Goal: Transaction & Acquisition: Purchase product/service

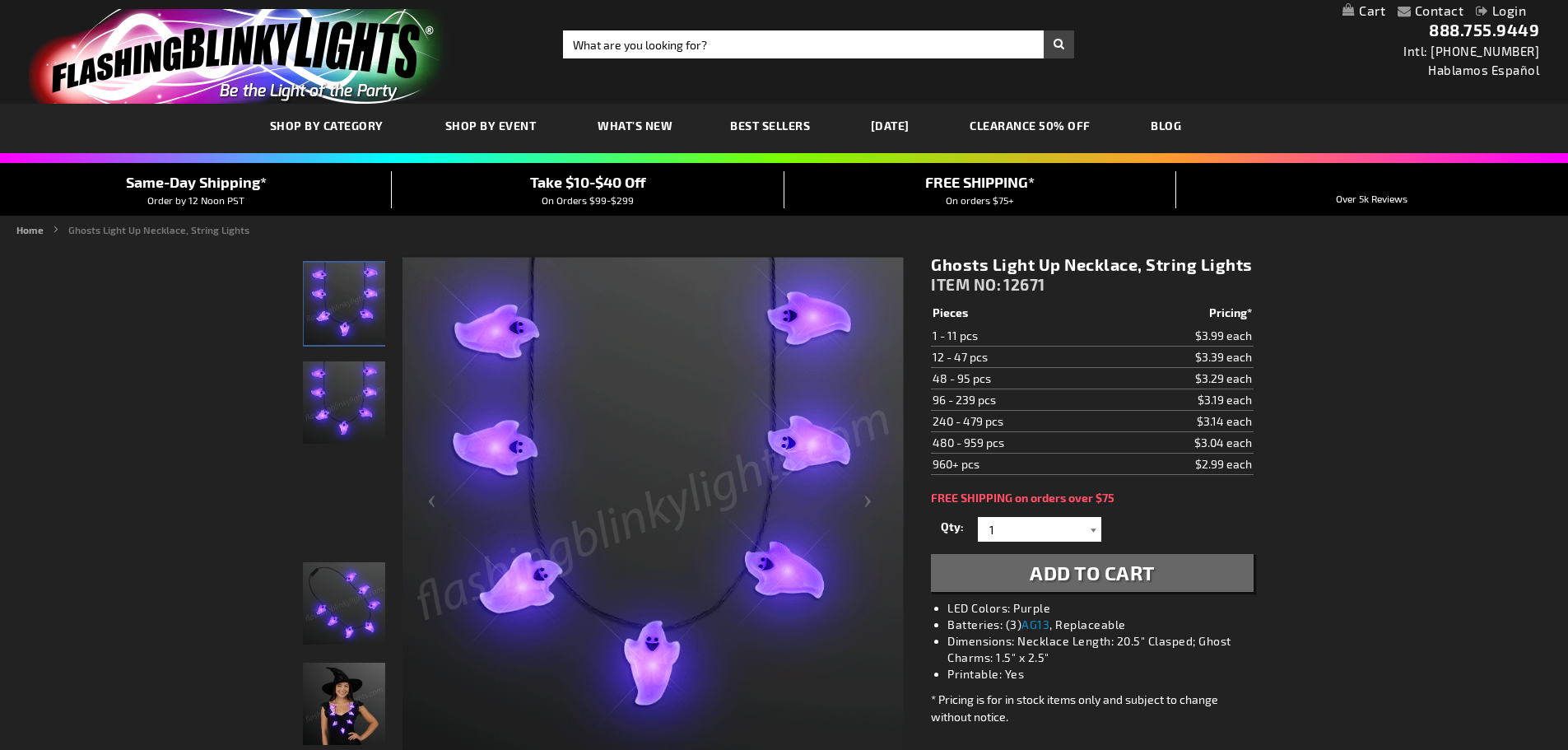
click at [1093, 528] on div at bounding box center [1092, 529] width 16 height 25
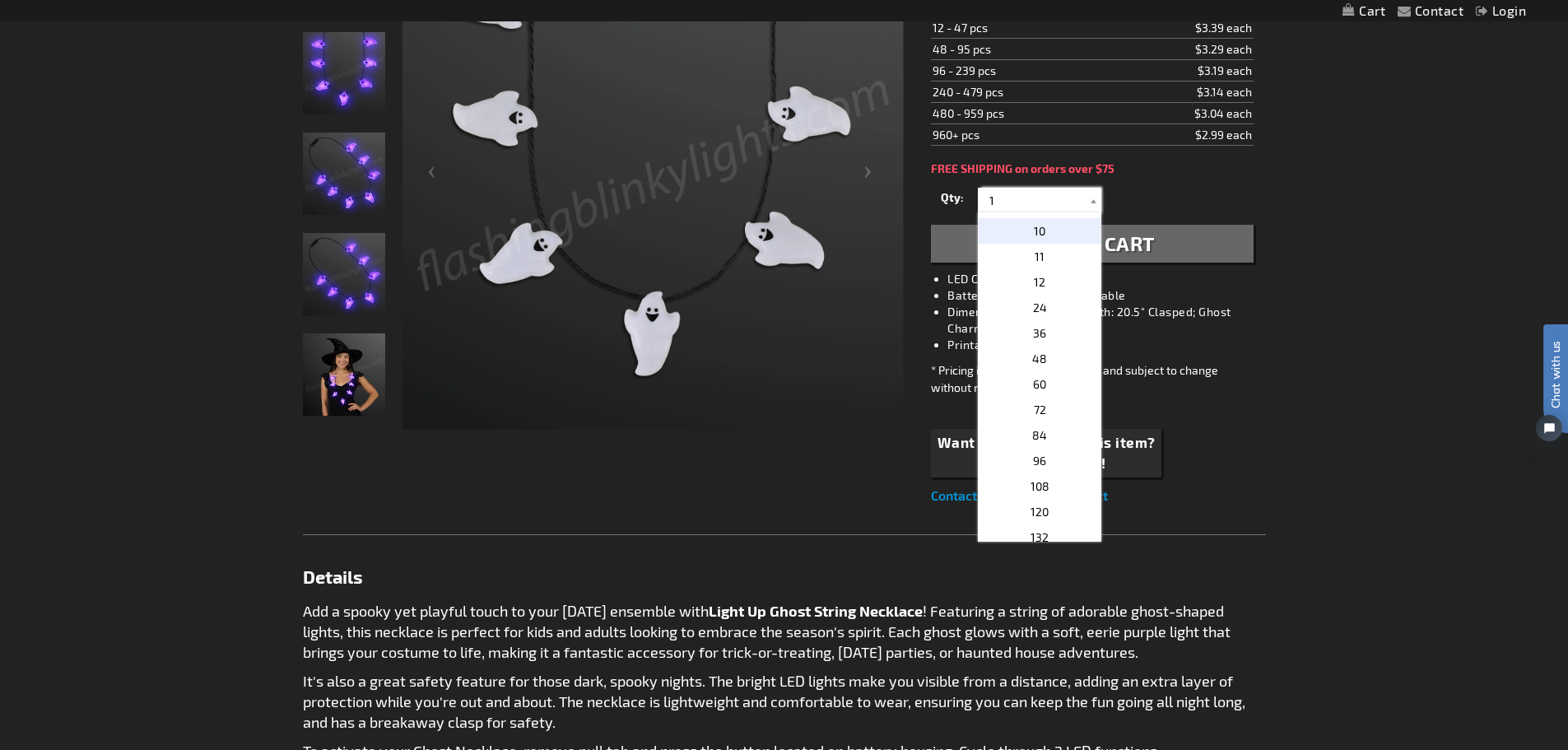
scroll to position [246, 0]
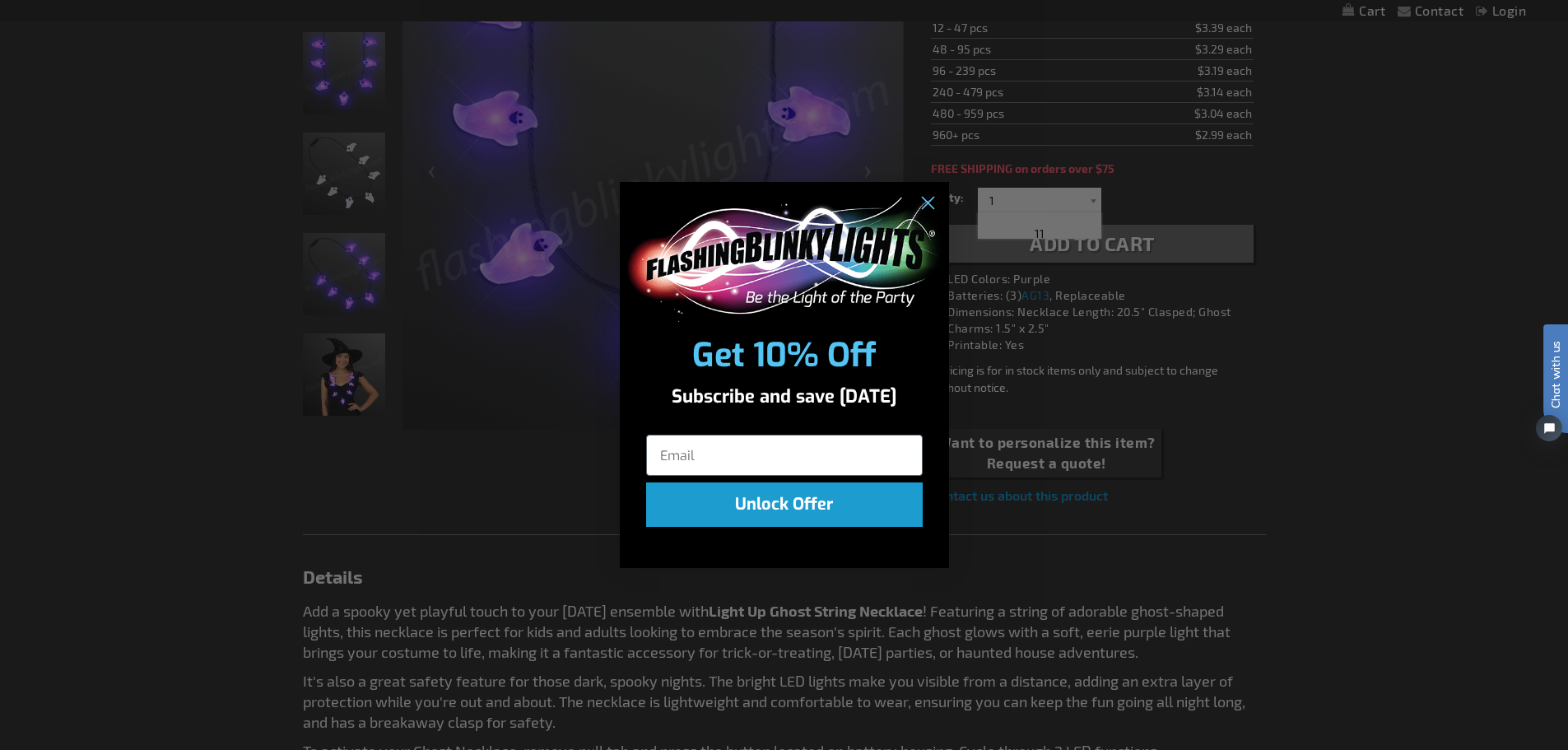
click at [1044, 462] on div "Close dialog Get 10% Off Subscribe and save today Unlock Offer Submit" at bounding box center [784, 375] width 1568 height 750
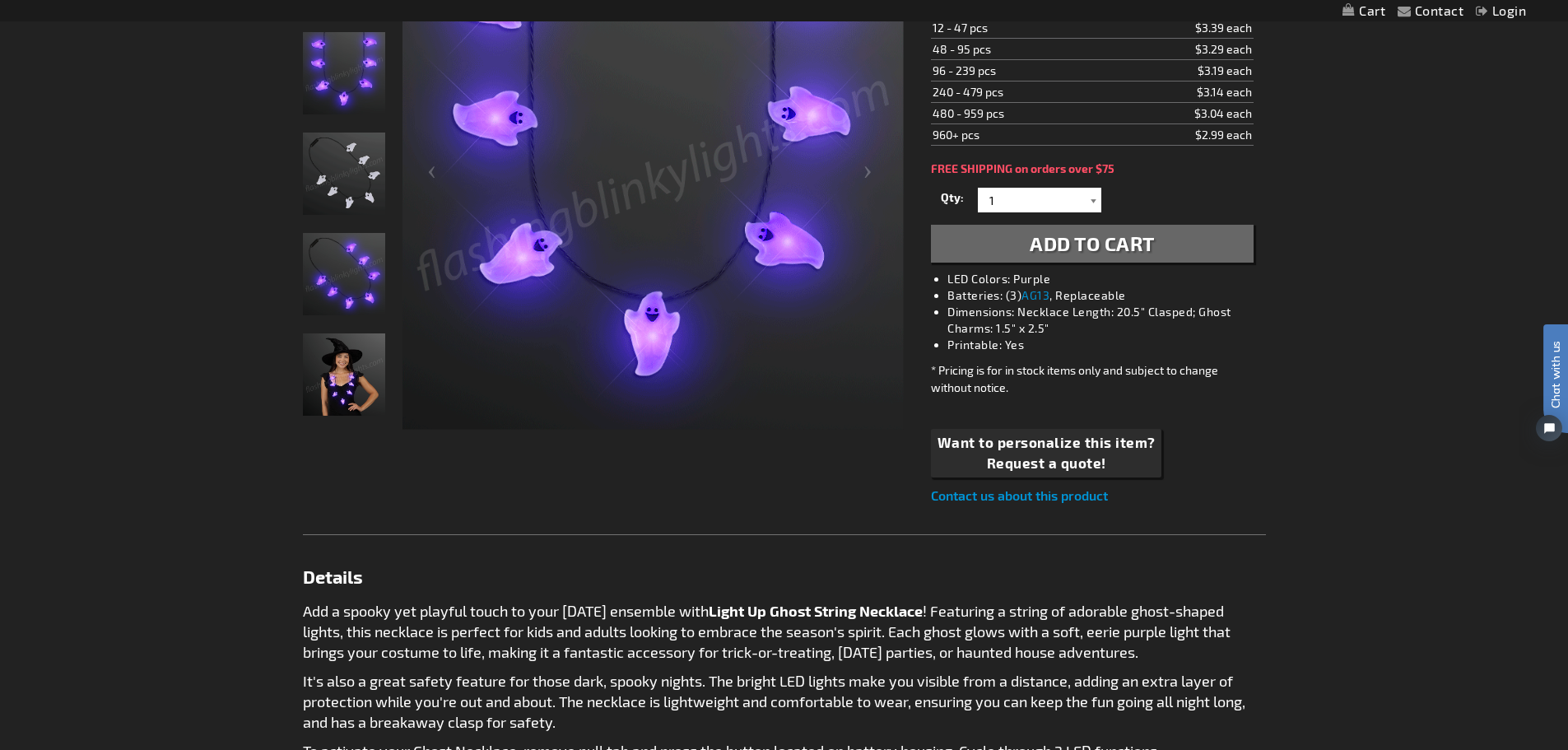
click at [1091, 203] on div at bounding box center [1092, 200] width 16 height 25
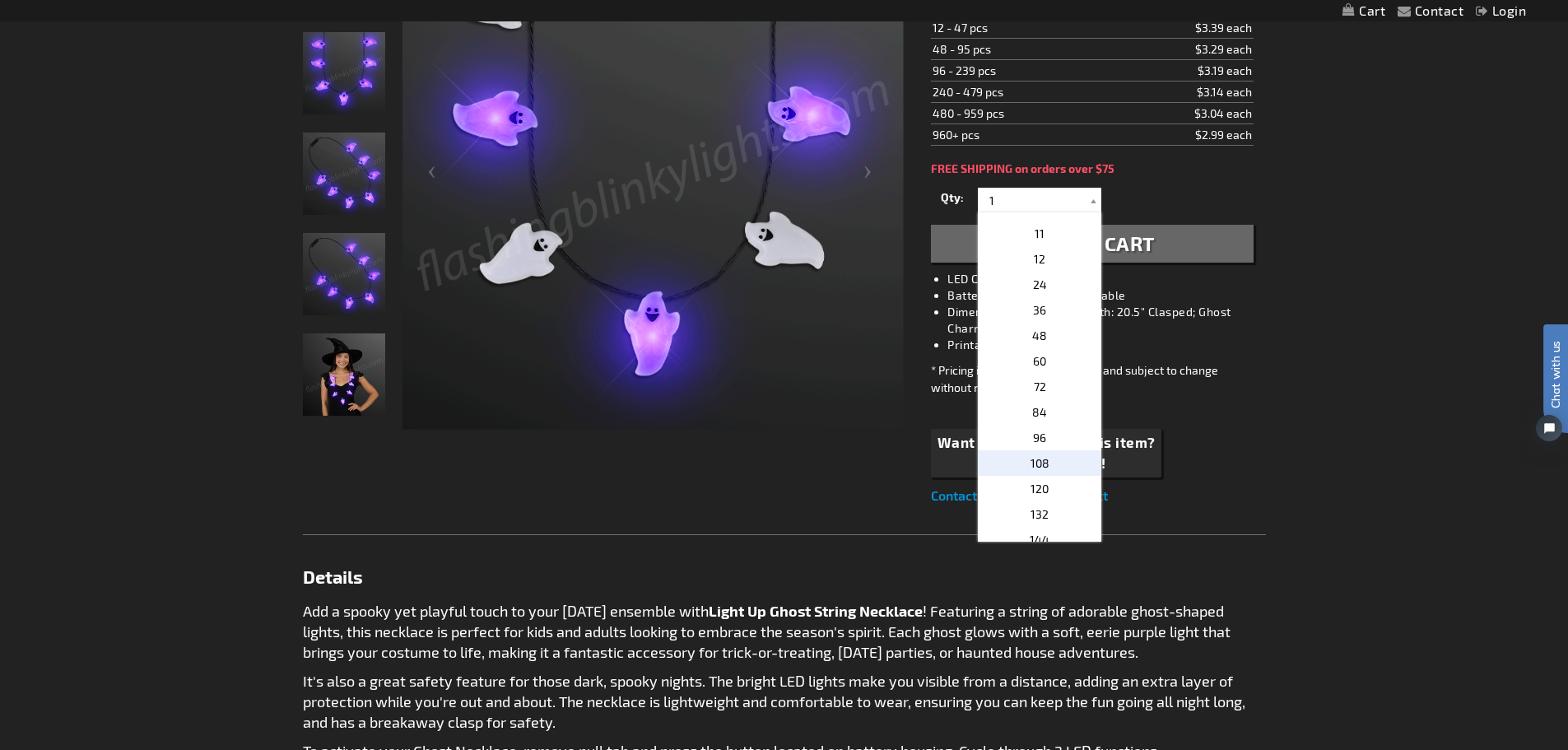
click at [1047, 462] on p "108" at bounding box center [1040, 462] width 124 height 26
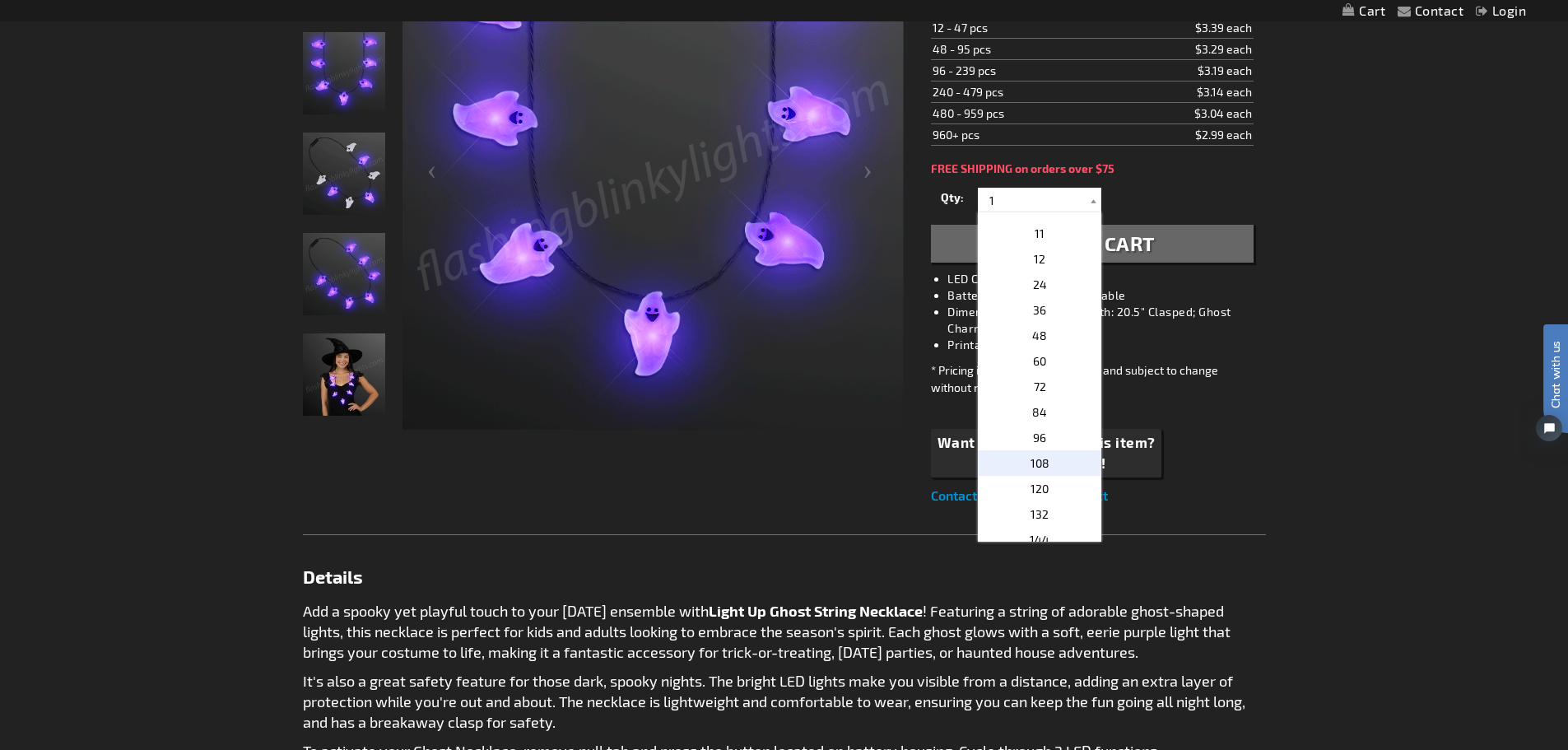
type input "108"
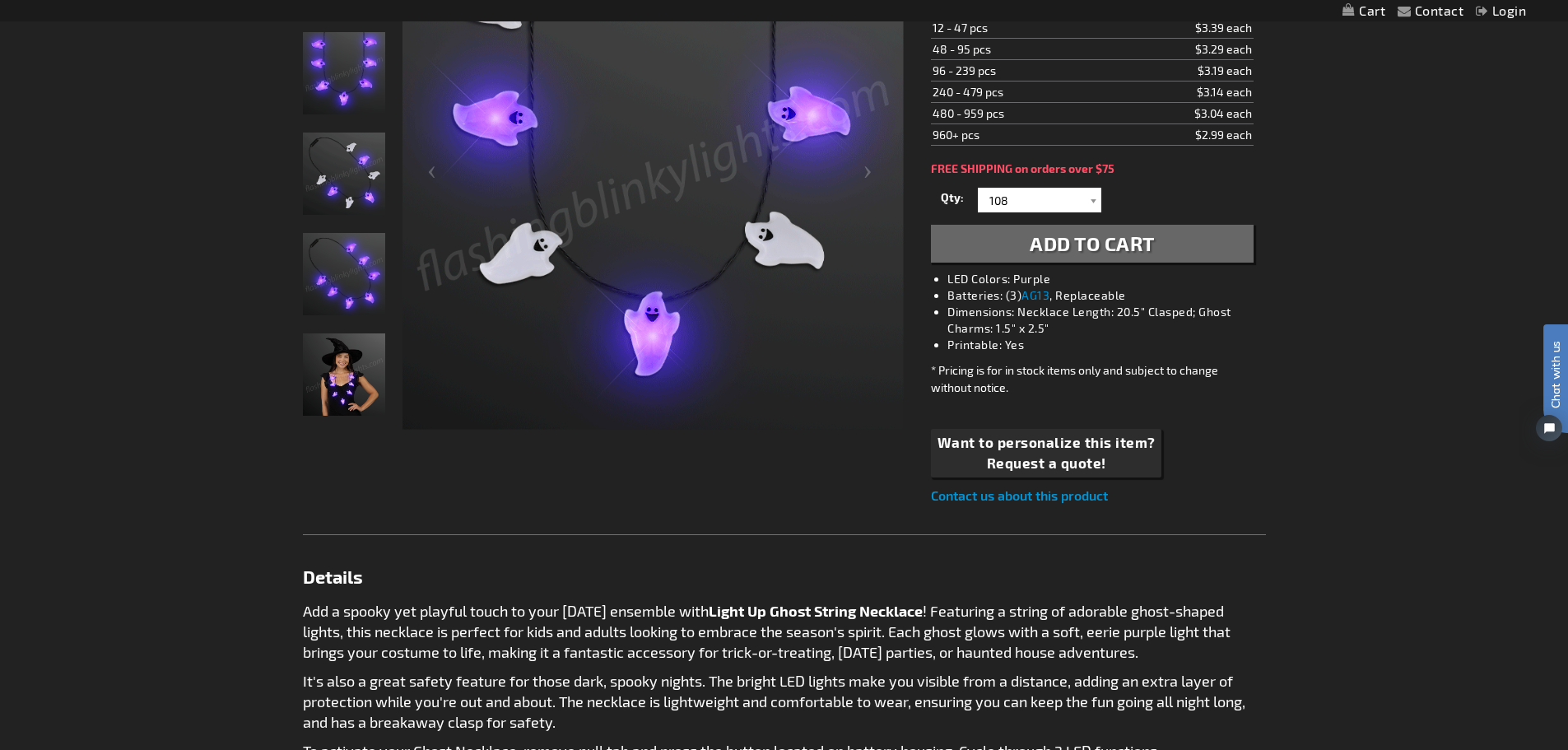
click at [1092, 245] on span "Add to Cart" at bounding box center [1092, 243] width 125 height 24
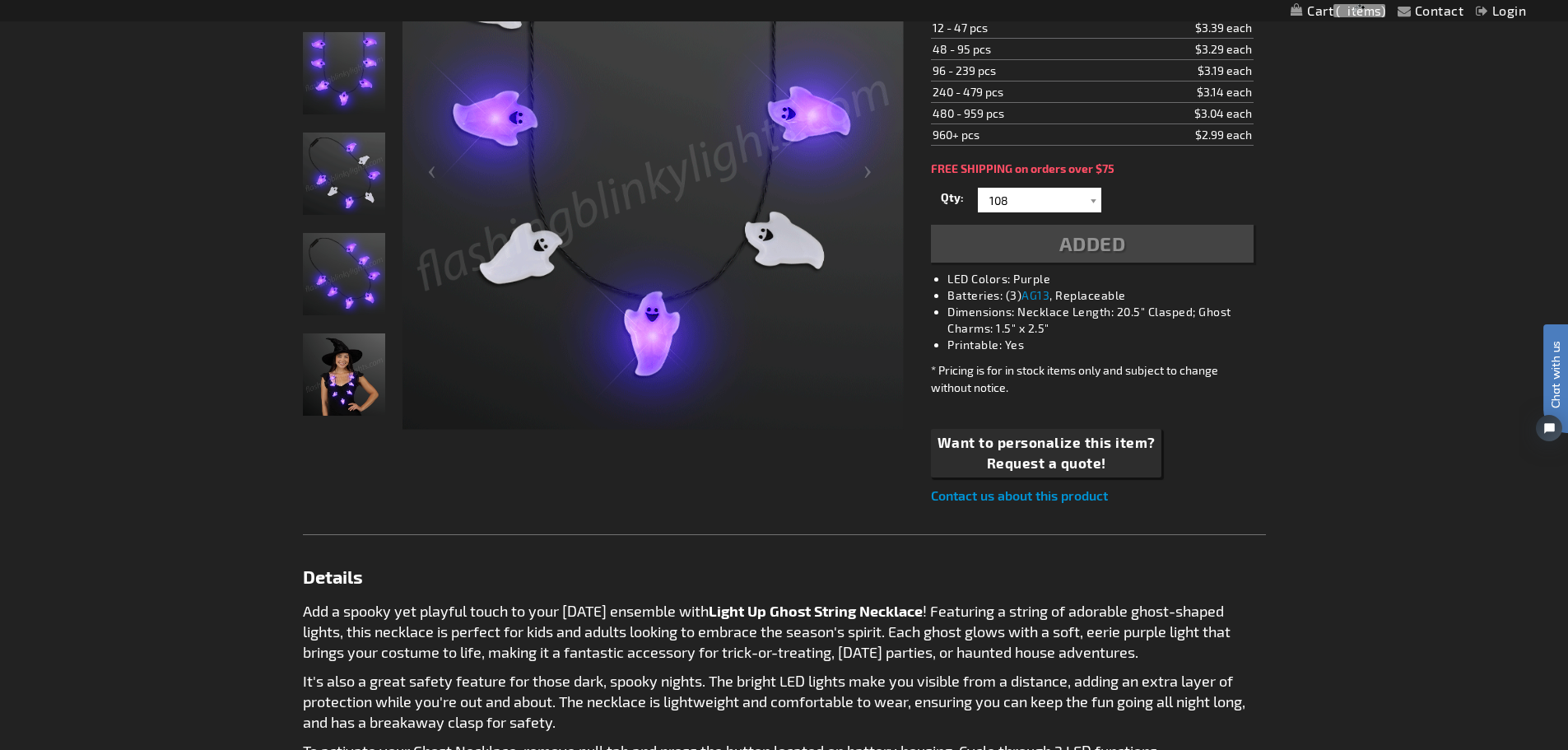
scroll to position [367, 0]
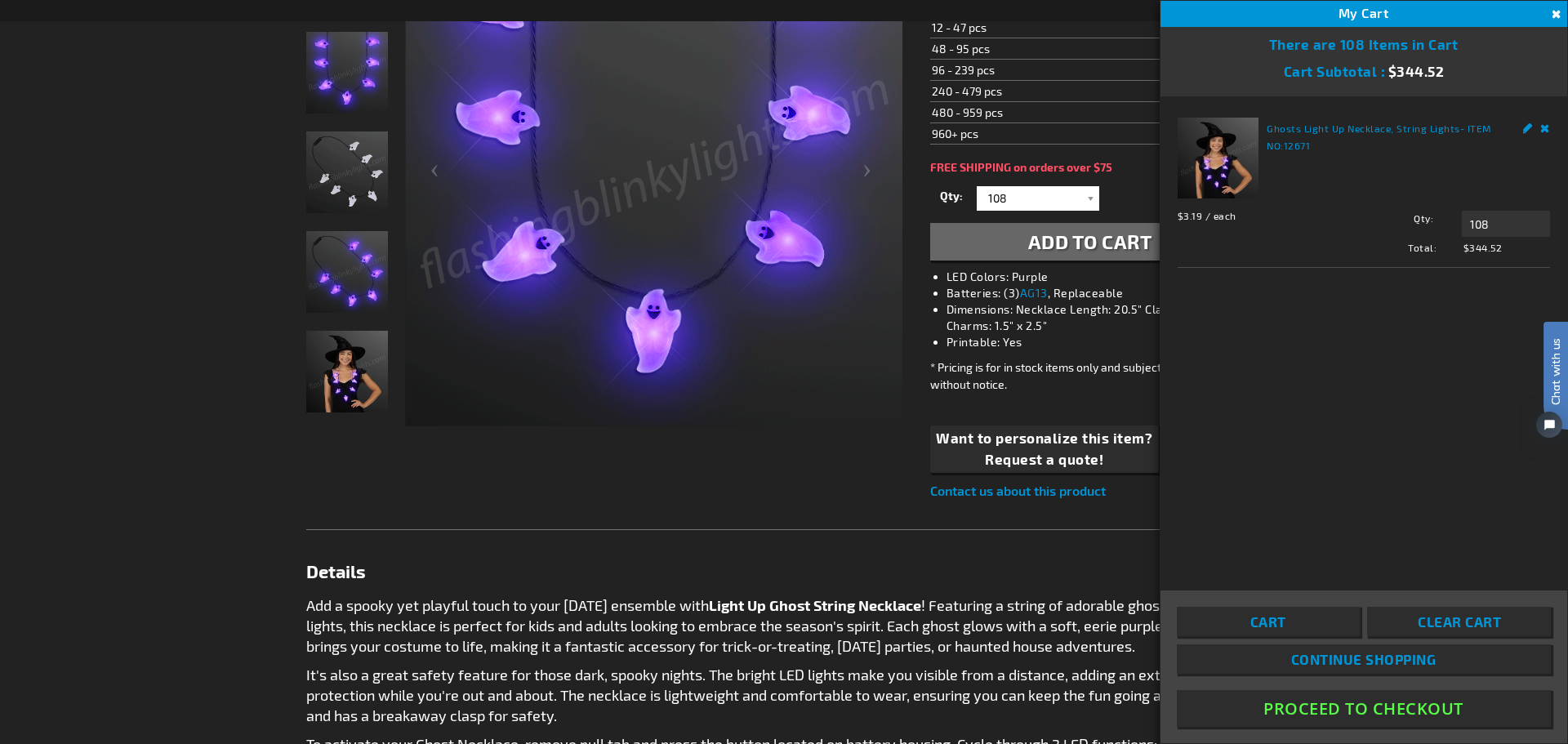
click at [1350, 711] on button "Proceed To Checkout" at bounding box center [1363, 708] width 374 height 37
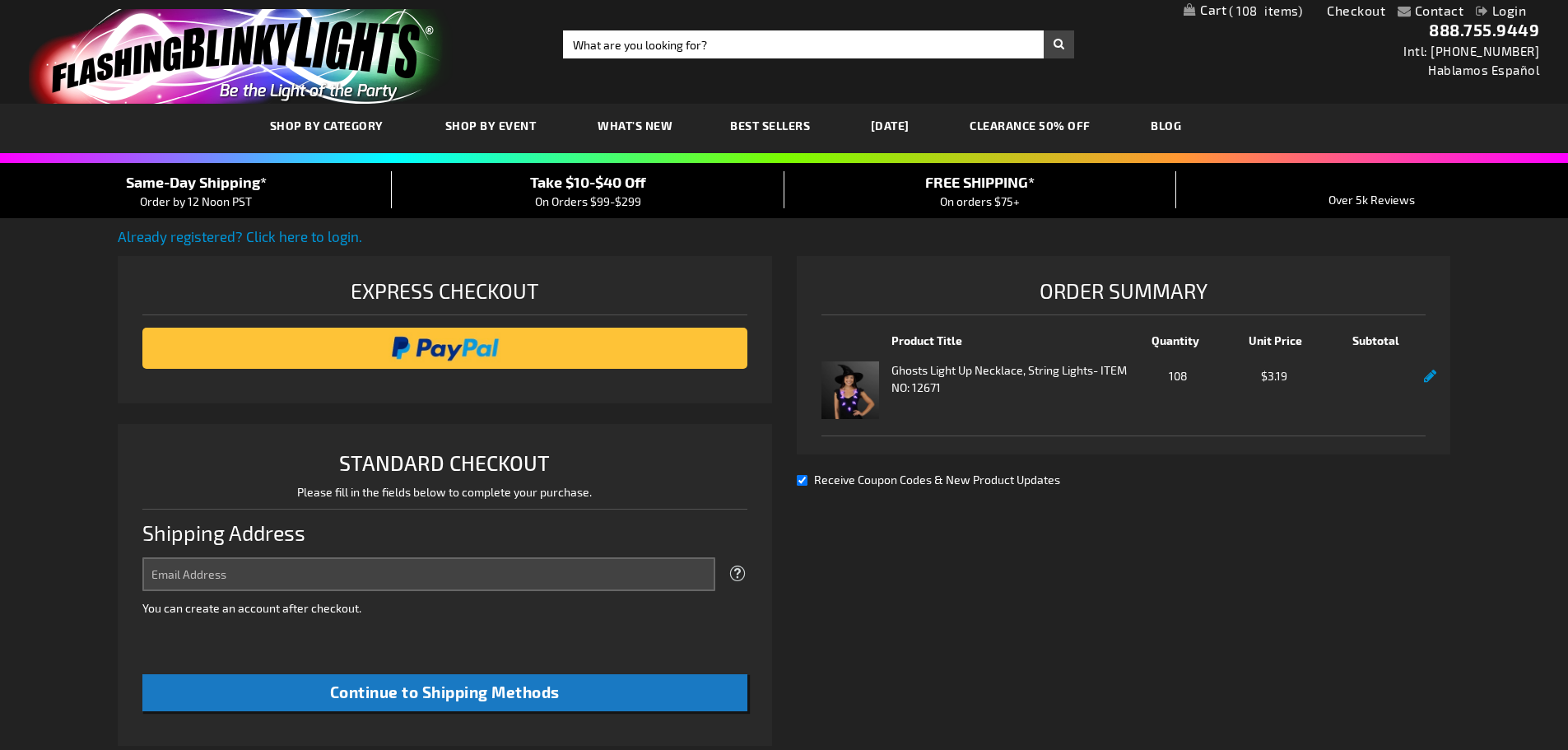
select select "US"
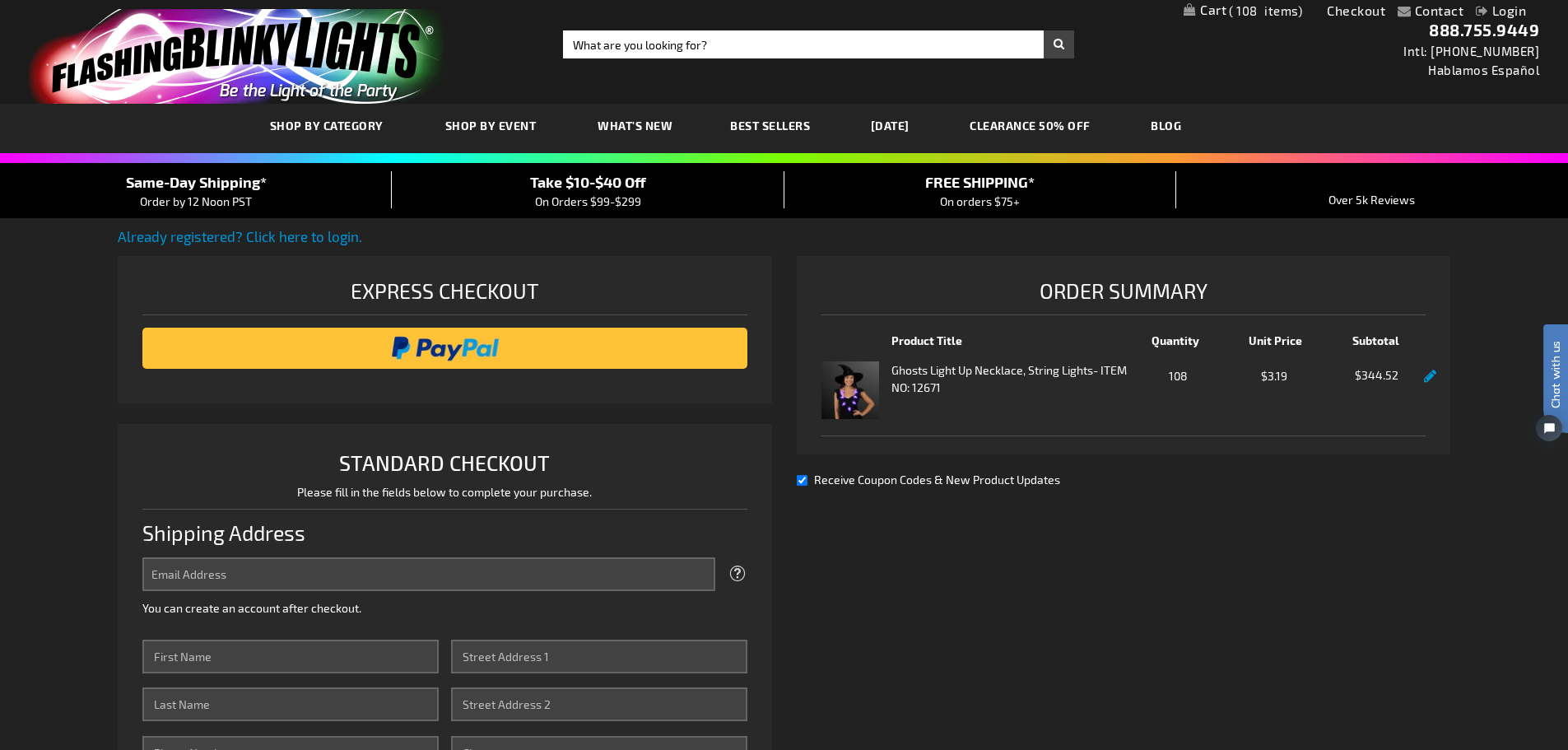
click at [606, 183] on span "Take $10-$40 Off" at bounding box center [588, 181] width 116 height 18
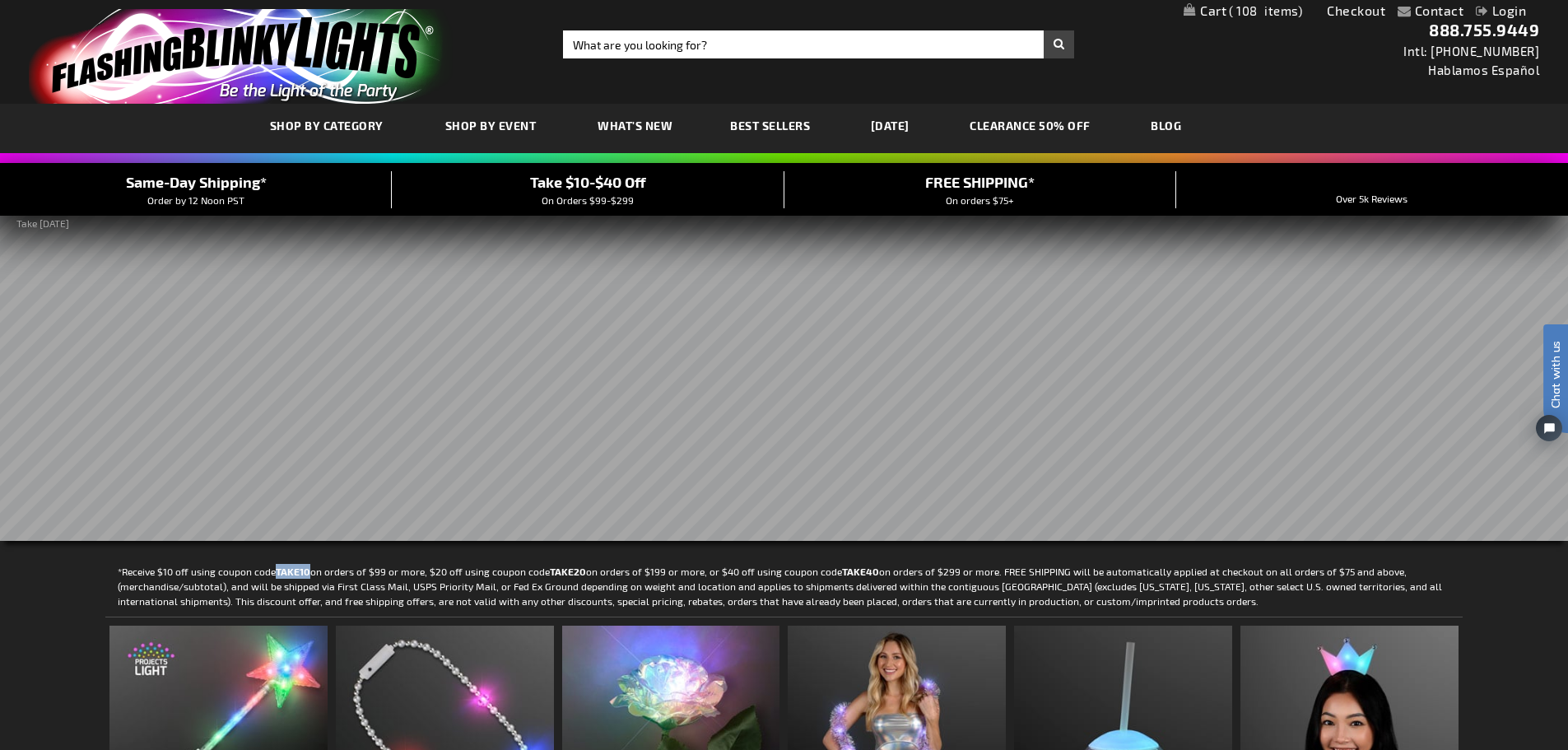
drag, startPoint x: 277, startPoint y: 571, endPoint x: 311, endPoint y: 574, distance: 34.1
click at [311, 574] on p "*Receive $10 off using coupon code TAKE10 on orders of $99 or more, $20 off usi…" at bounding box center [784, 586] width 1357 height 44
copy strong "TAKE10"
drag, startPoint x: 837, startPoint y: 570, endPoint x: 871, endPoint y: 573, distance: 34.1
click at [871, 573] on strong "TAKE40" at bounding box center [860, 572] width 37 height 12
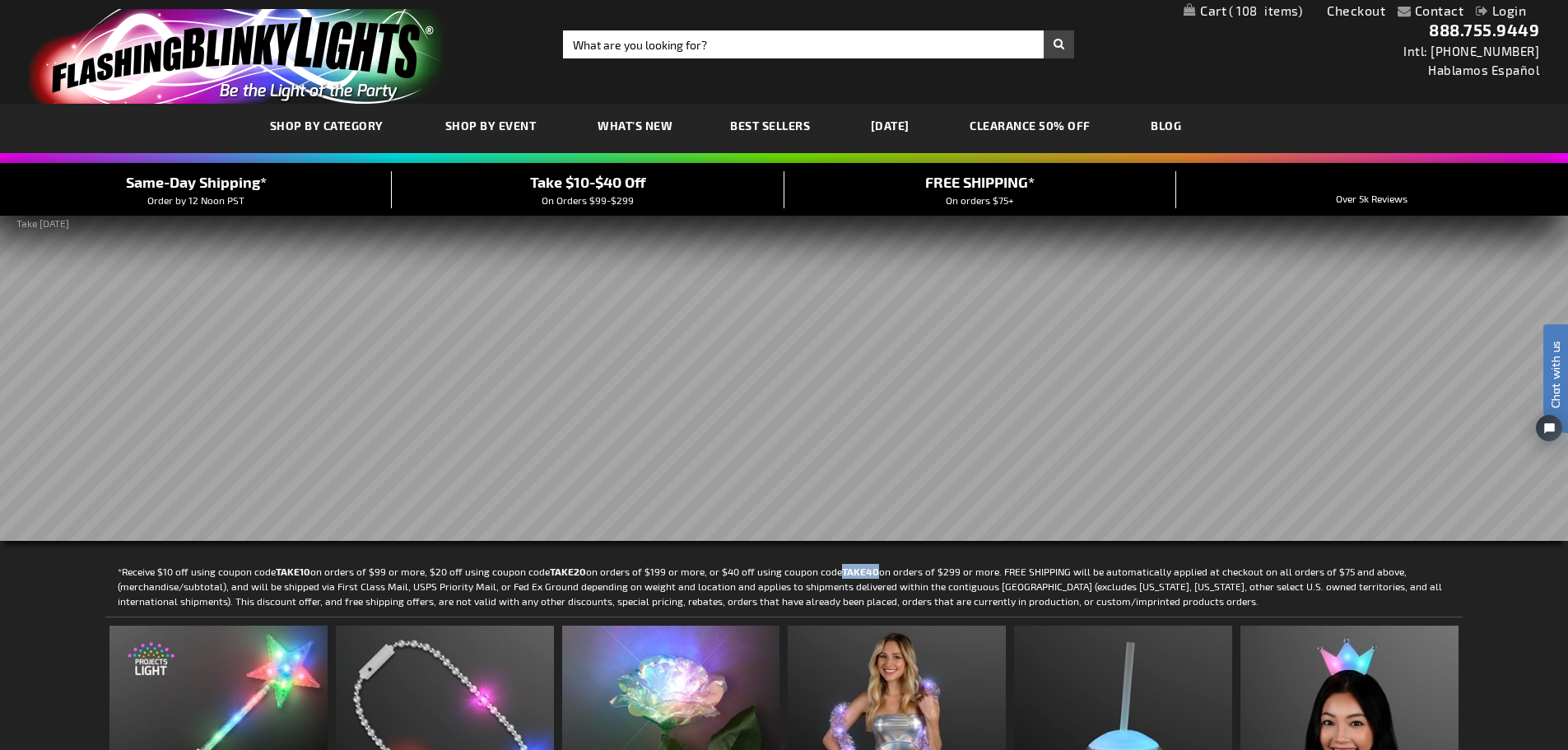
copy strong "TAKE40"
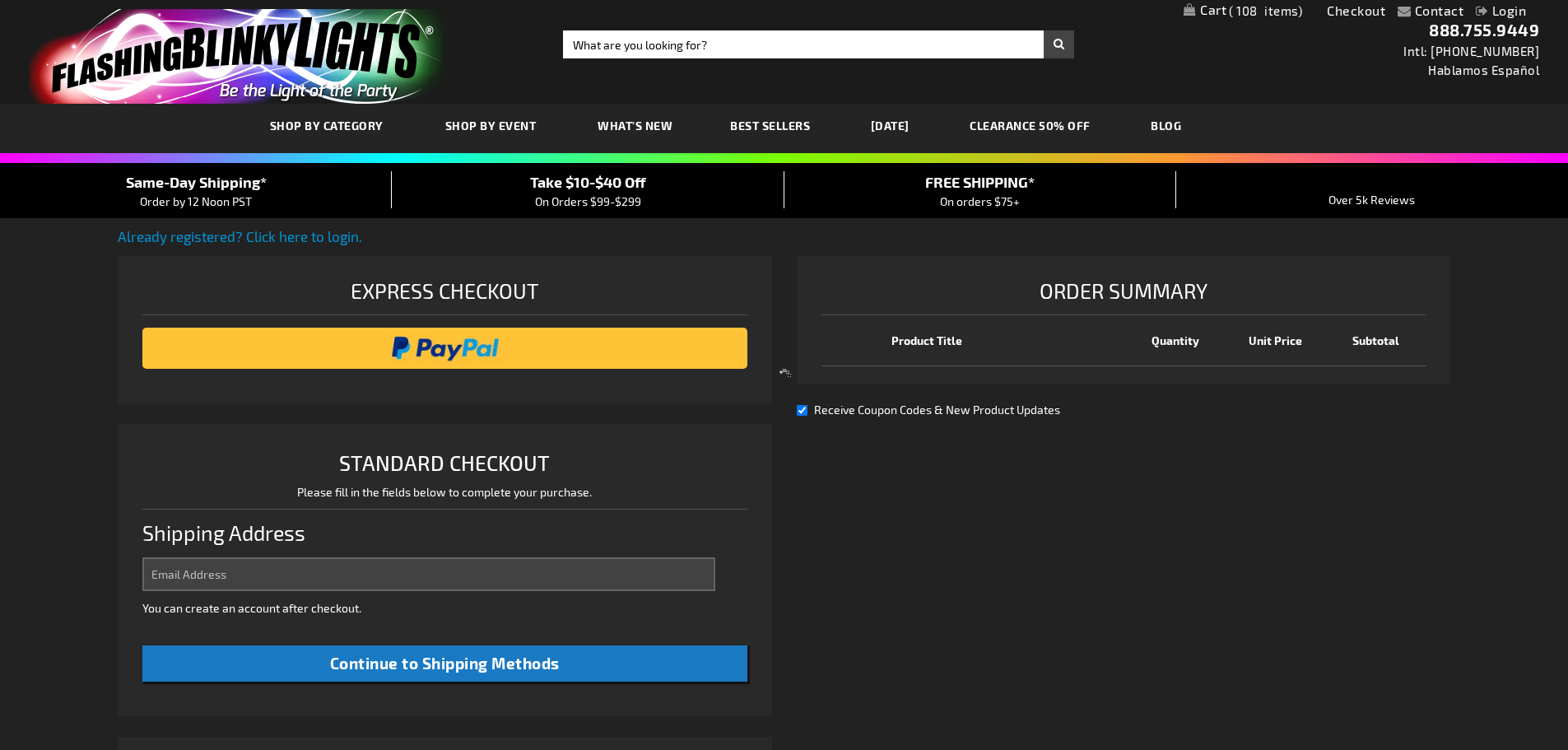
select select "US"
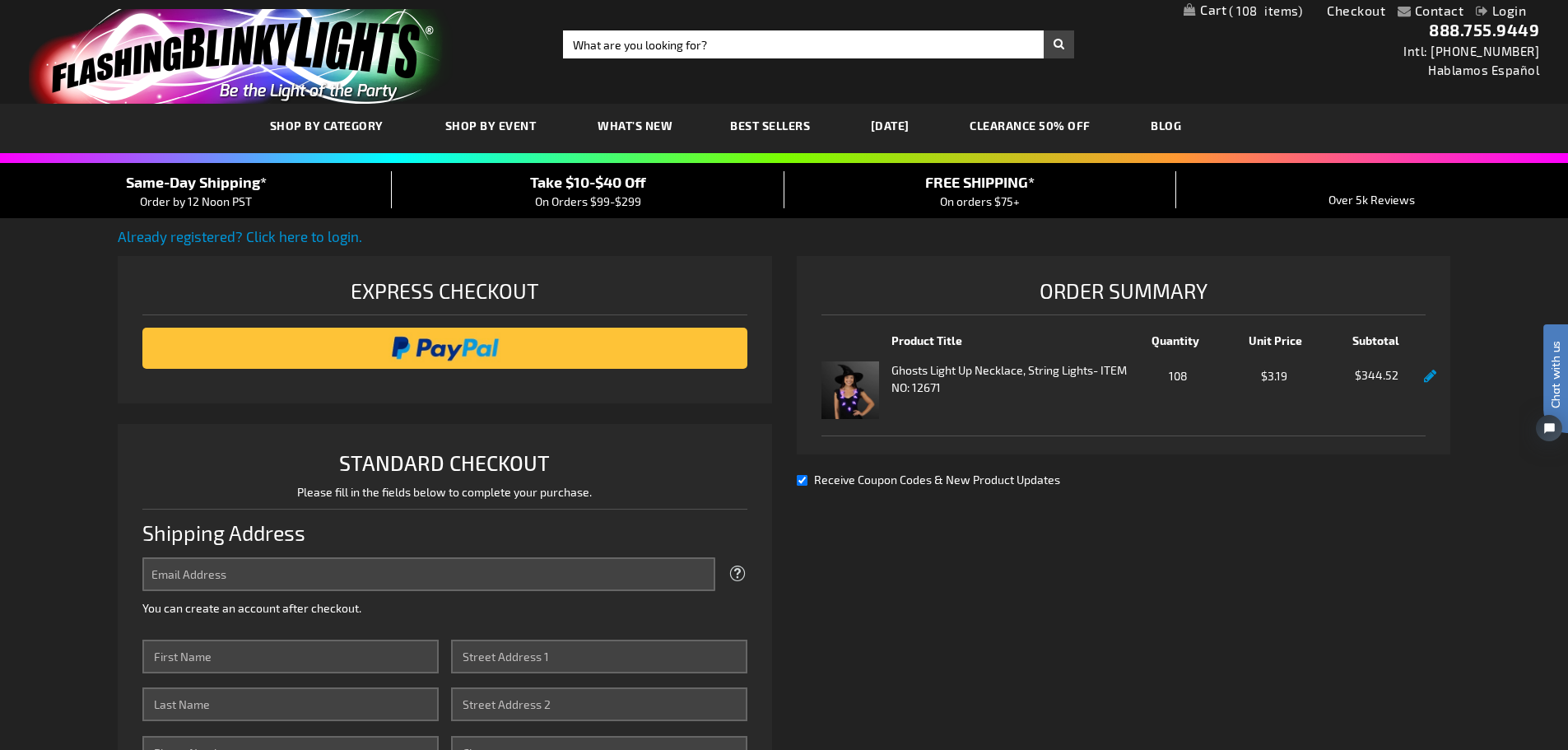
click at [803, 480] on input "Receive Coupon Codes & New Product Updates" at bounding box center [802, 480] width 11 height 11
checkbox input "false"
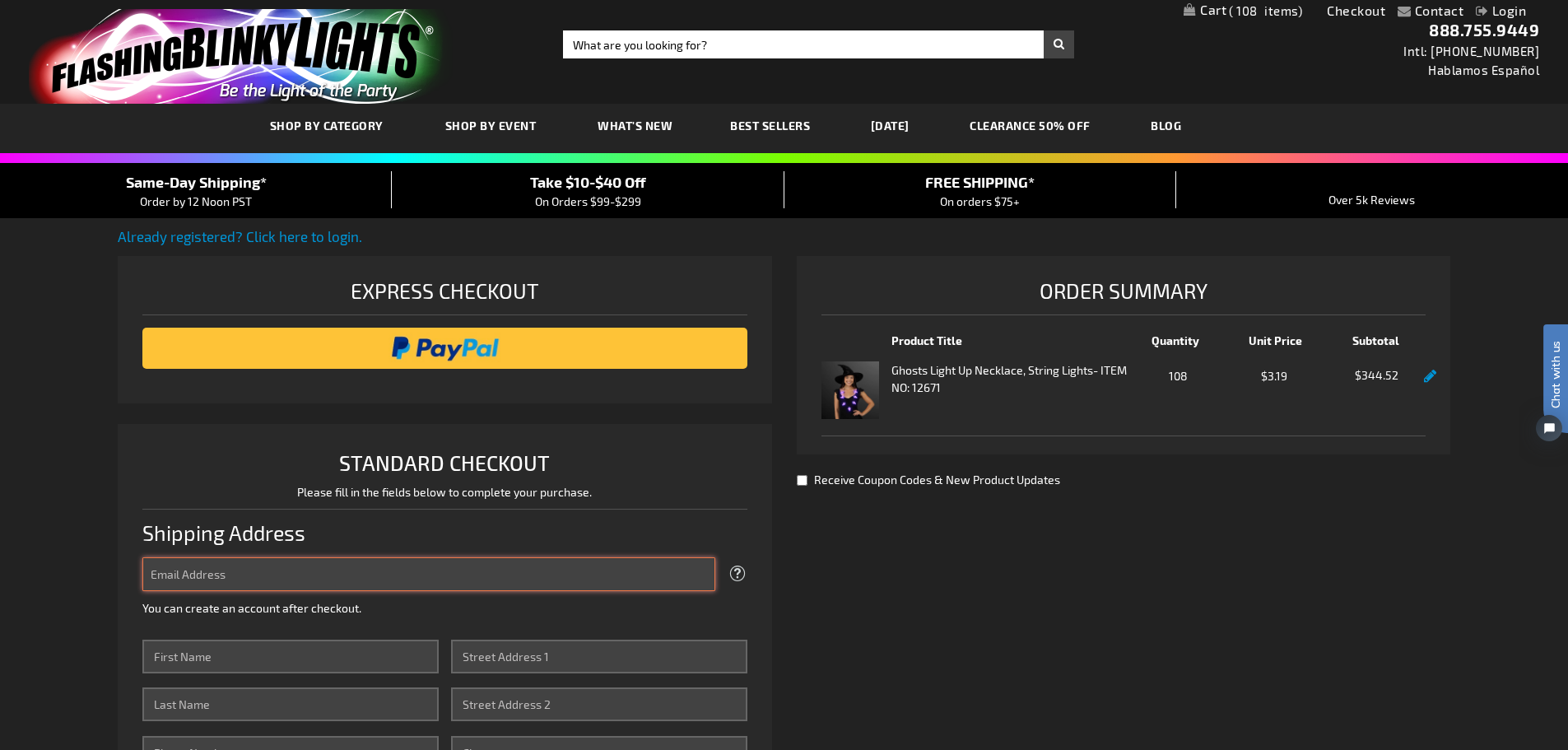
click at [328, 574] on input "Email Address" at bounding box center [428, 574] width 573 height 34
drag, startPoint x: 252, startPoint y: 561, endPoint x: 127, endPoint y: 578, distance: 126.2
click at [130, 581] on li "STANDARD CHECKOUT Please fill in the fields below to complete your purchase. Sh…" at bounding box center [445, 691] width 654 height 535
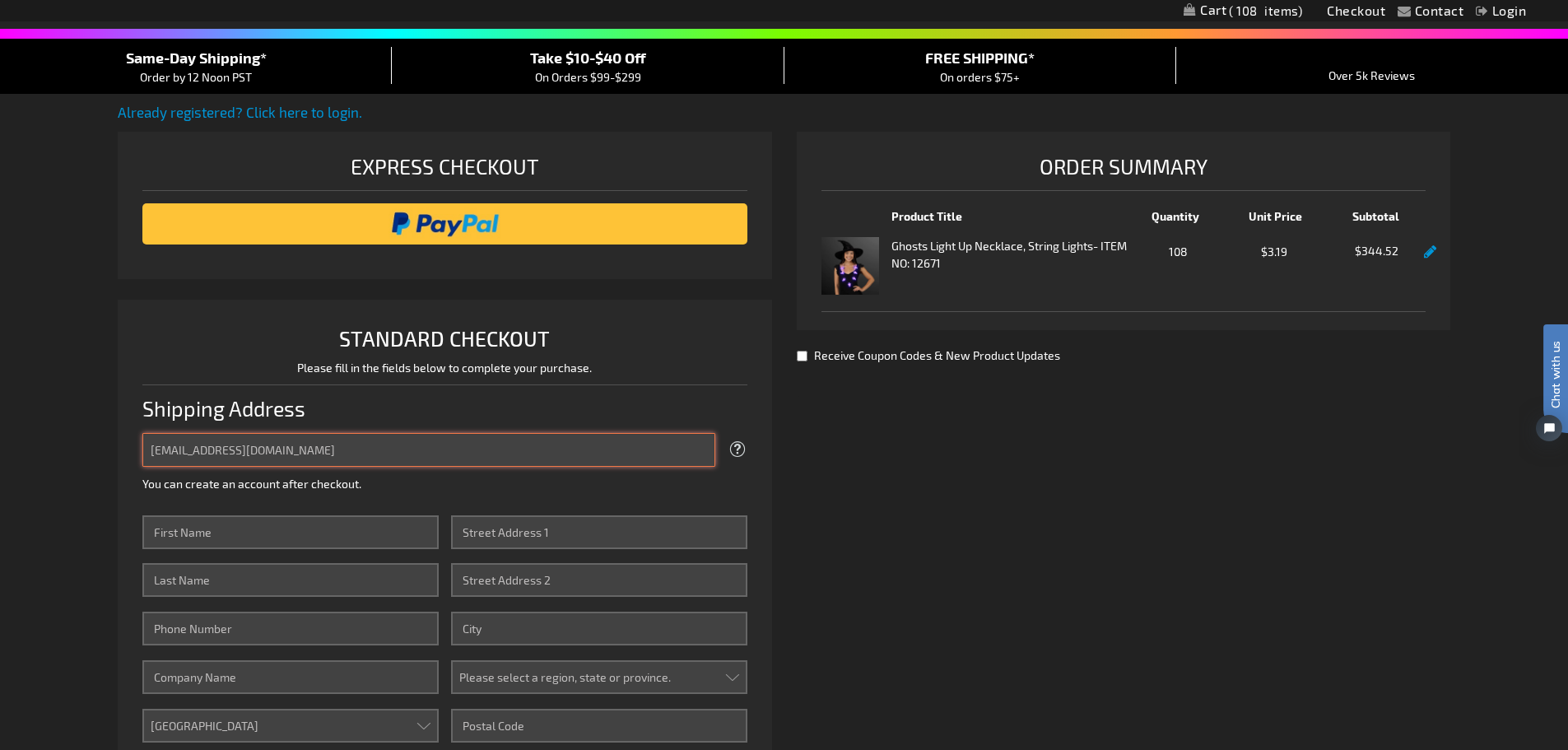
scroll to position [411, 0]
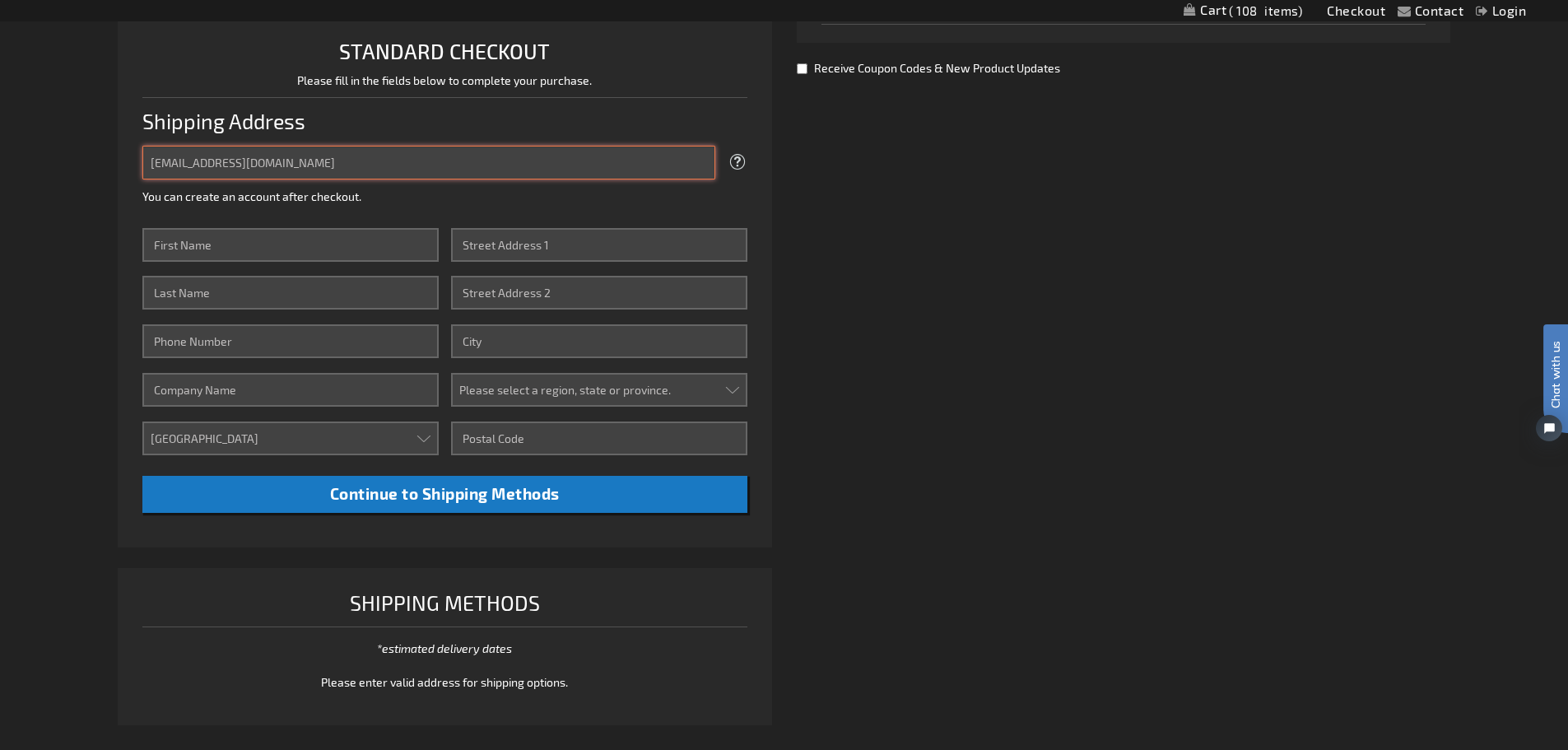
type input "workerbee@wfbcivicfoundation.org"
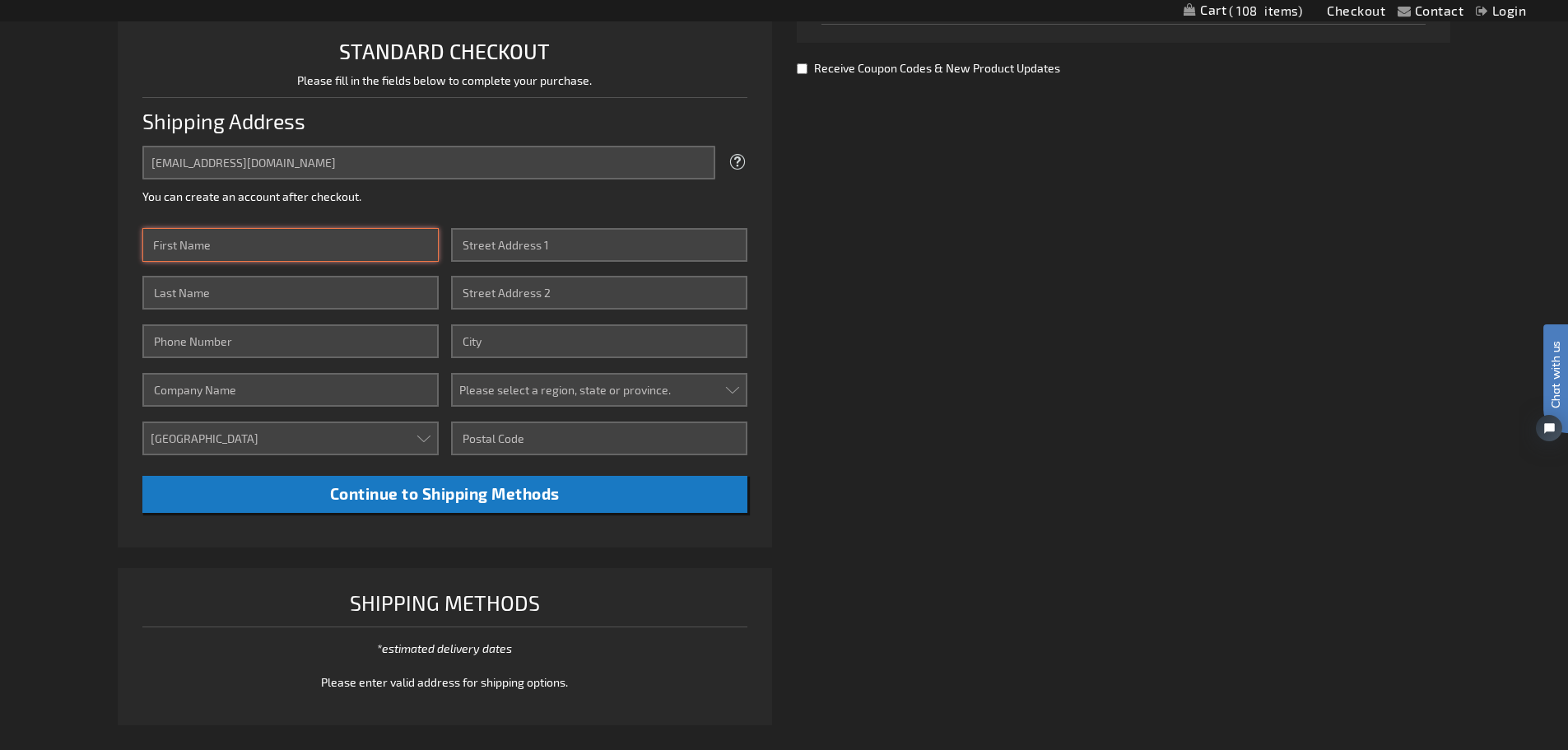
click at [320, 252] on input "First Name" at bounding box center [290, 245] width 296 height 34
type input "Colin"
type input "[PERSON_NAME]"
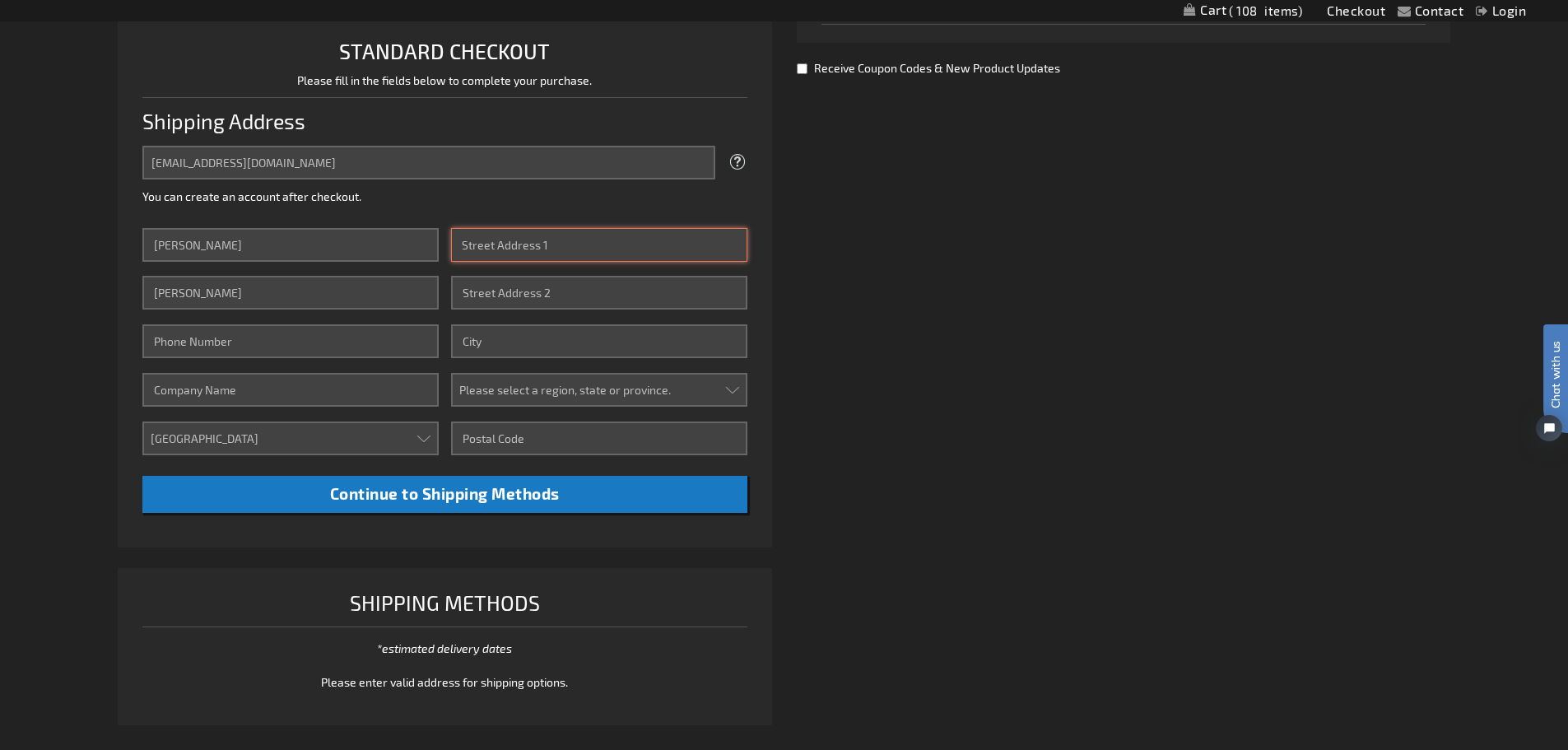
click at [507, 235] on input "Street Address: Line 1" at bounding box center [598, 245] width 296 height 34
type input "4975 N Diversey Blvd"
click at [515, 297] on input "Street Address: Line 2" at bounding box center [598, 293] width 296 height 34
click at [280, 350] on input "Phone Number" at bounding box center [290, 340] width 296 height 34
type input "8473388506"
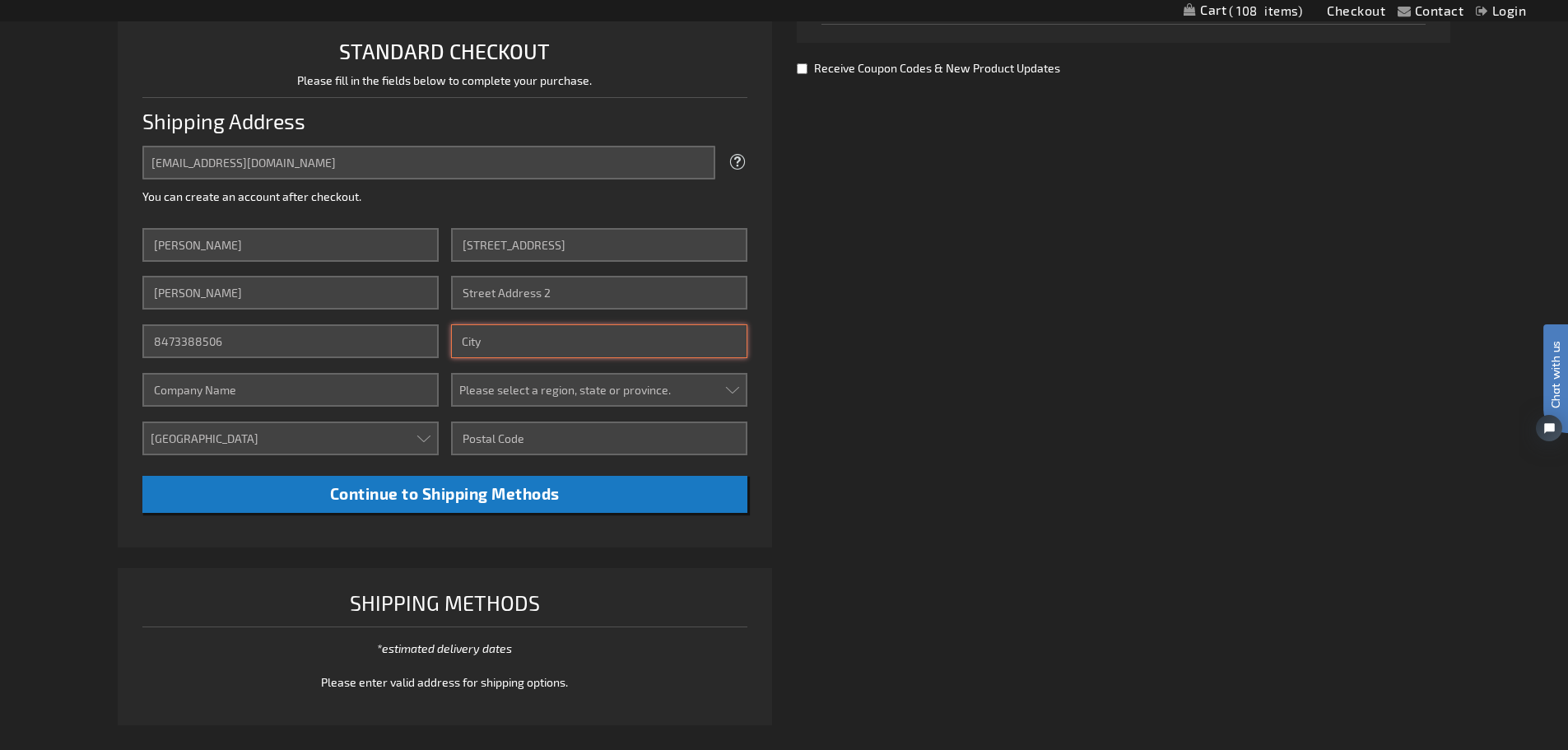
click at [503, 325] on input "City" at bounding box center [598, 340] width 296 height 34
type input "Whitefish Bay"
click at [502, 393] on select "Please select a region, state or province. Alabama Alaska Arizona Arkansas Cali…" at bounding box center [598, 389] width 296 height 34
select select "64"
click at [451, 373] on select "Please select a region, state or province. Alabama Alaska Arizona Arkansas Cali…" at bounding box center [598, 389] width 296 height 34
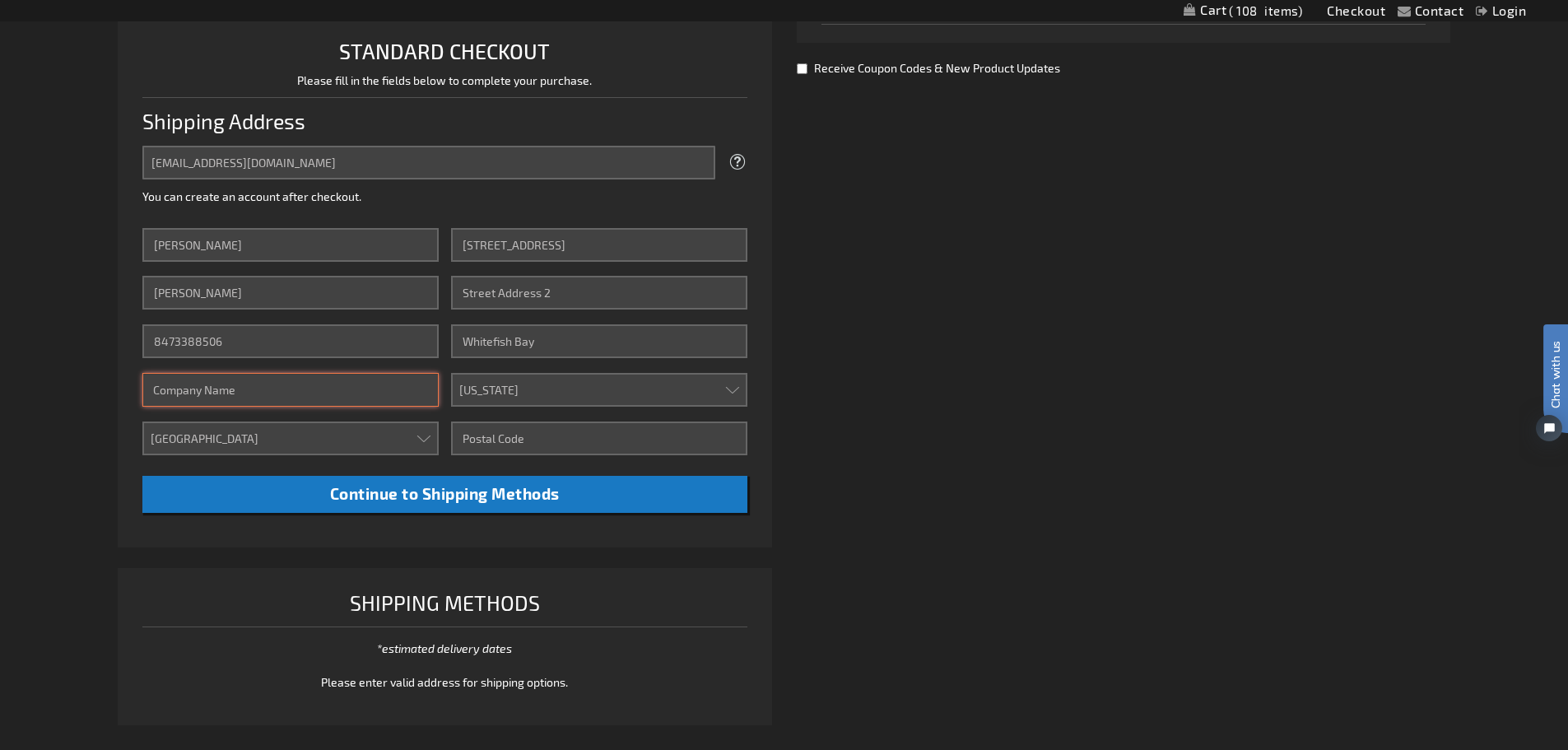
click at [334, 402] on input "Company" at bounding box center [290, 389] width 296 height 34
type input "Whitefish Bay Civic Foundation"
click at [576, 437] on input "Zip/Postal Code" at bounding box center [598, 437] width 296 height 34
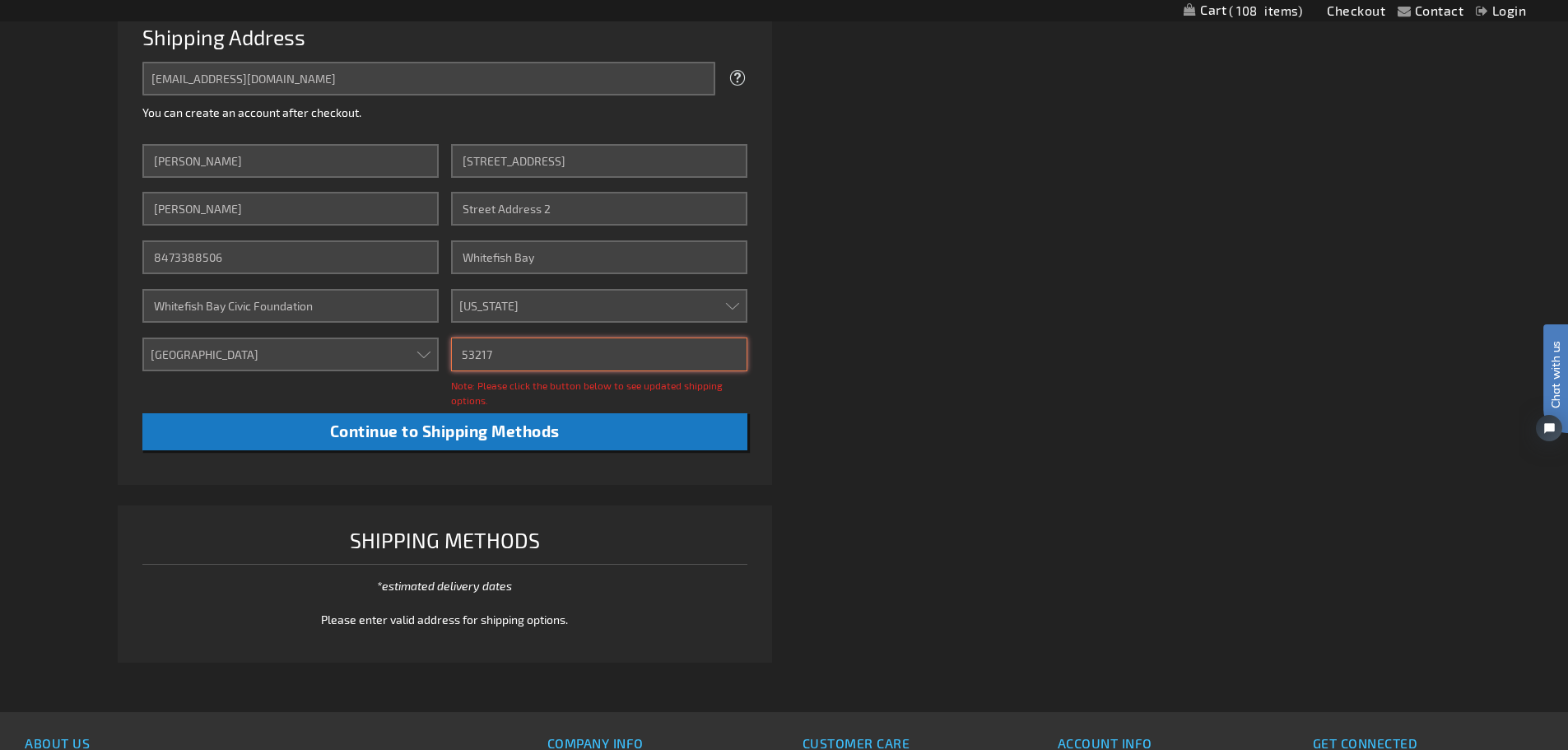
scroll to position [576, 0]
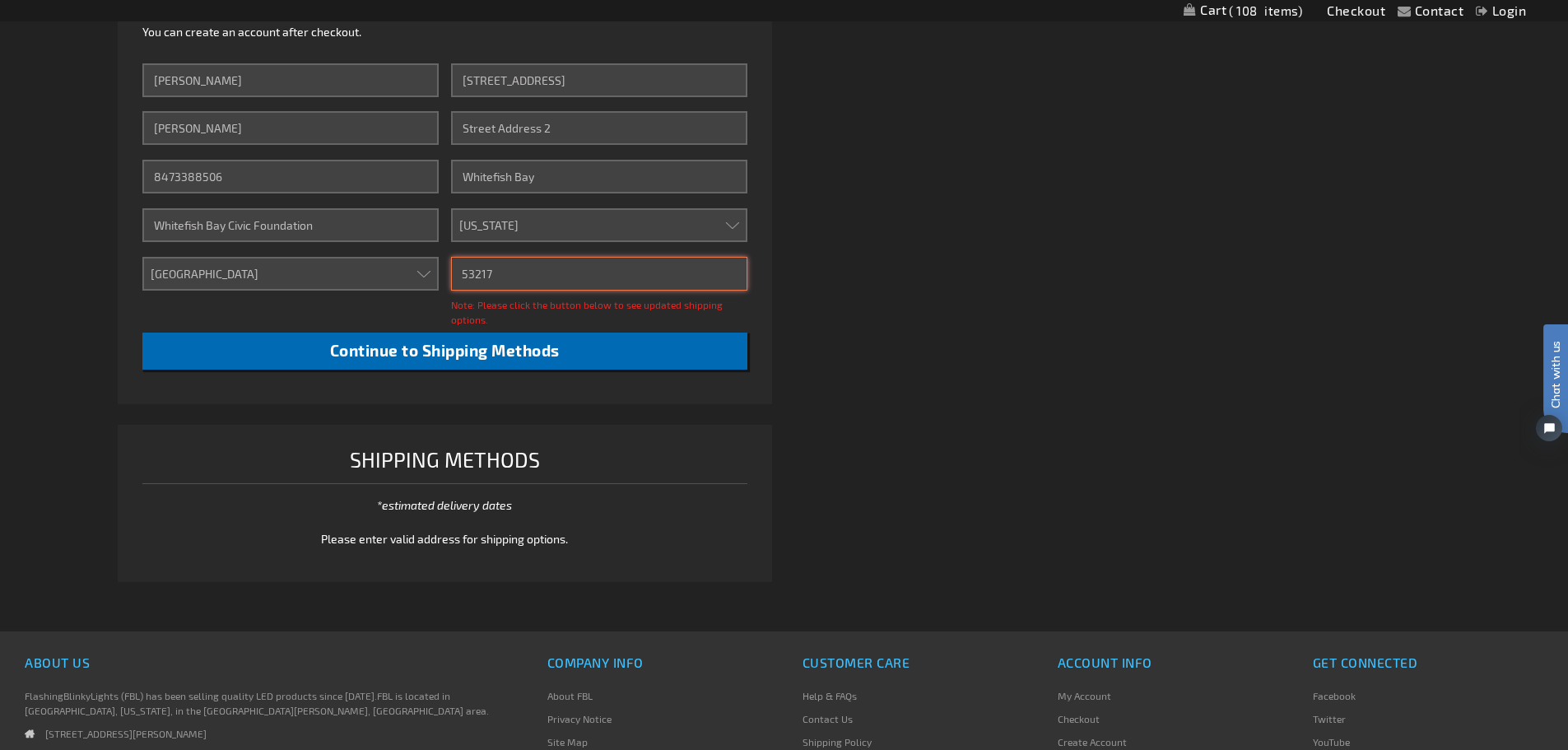
type input "53217"
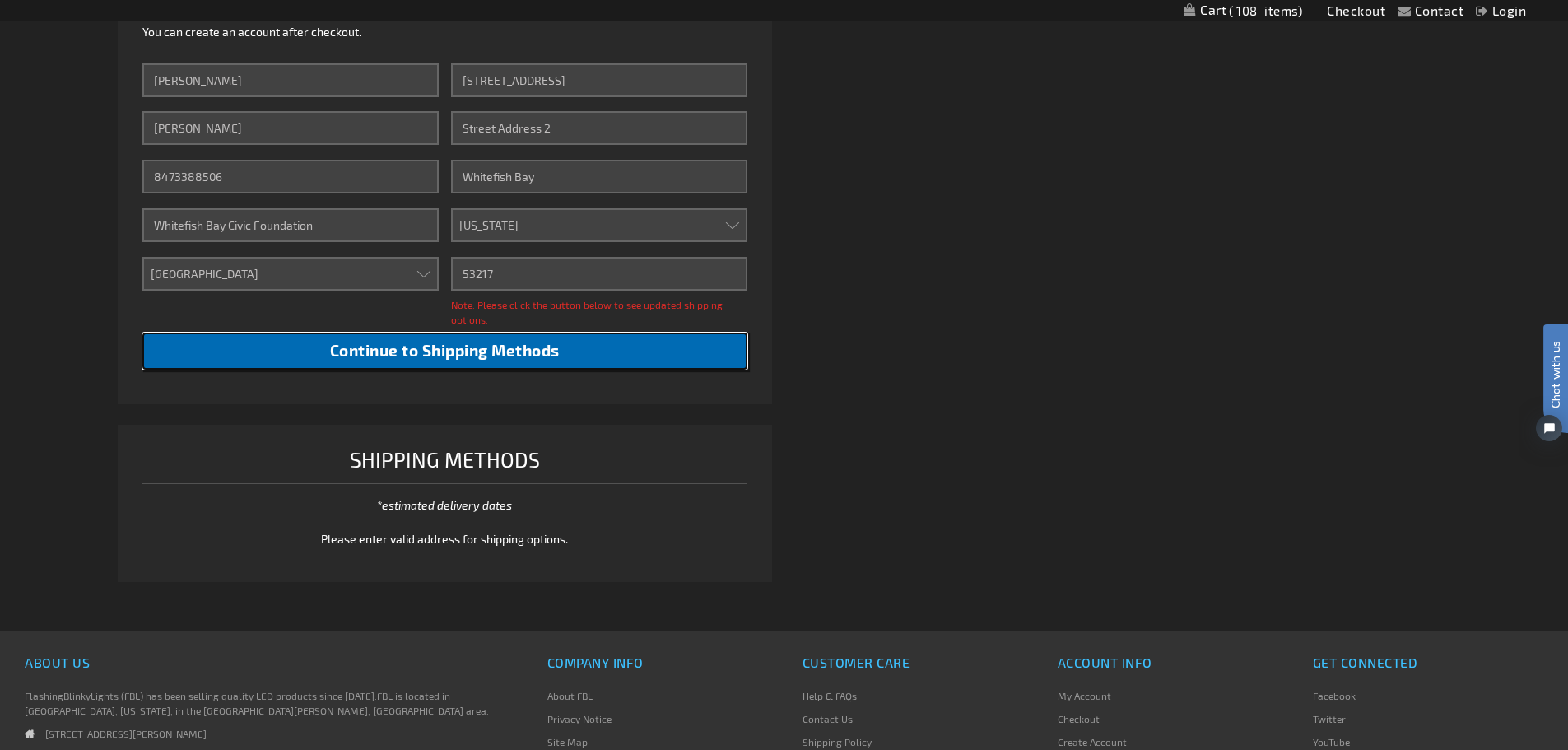
click at [514, 347] on span "Continue to Shipping Methods" at bounding box center [444, 350] width 229 height 19
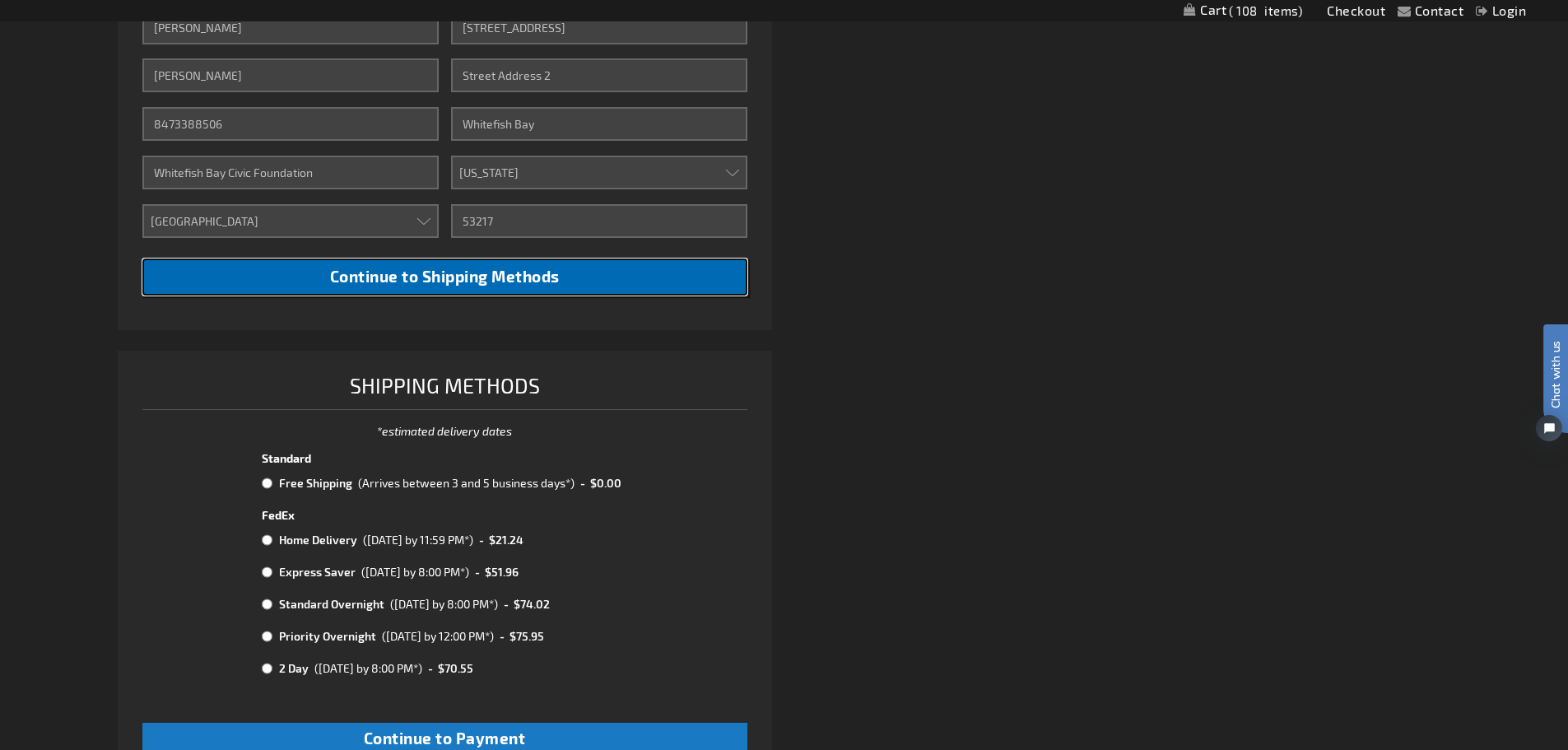
scroll to position [659, 0]
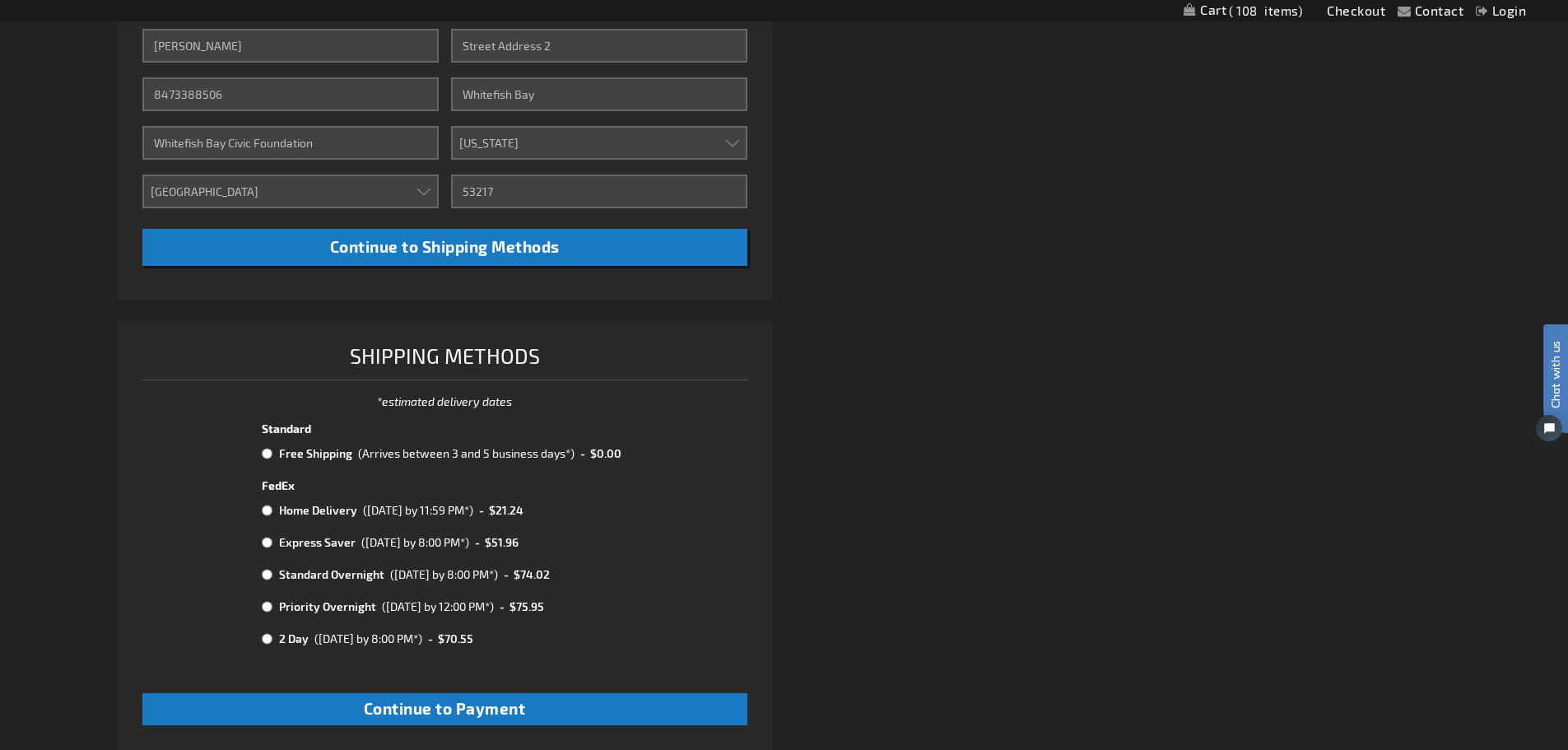
click at [270, 456] on input "radio" at bounding box center [267, 454] width 11 height 13
radio input "true"
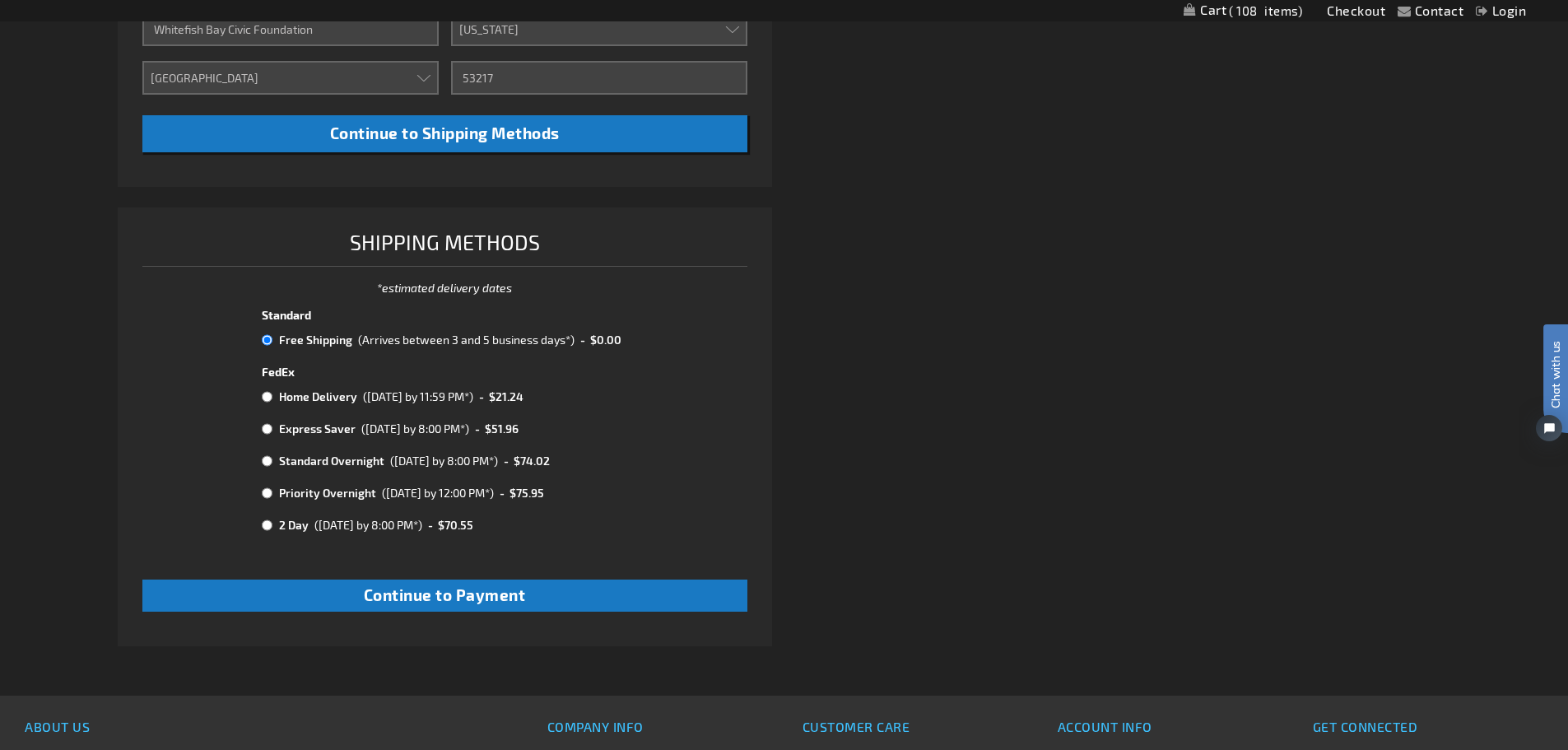
scroll to position [905, 0]
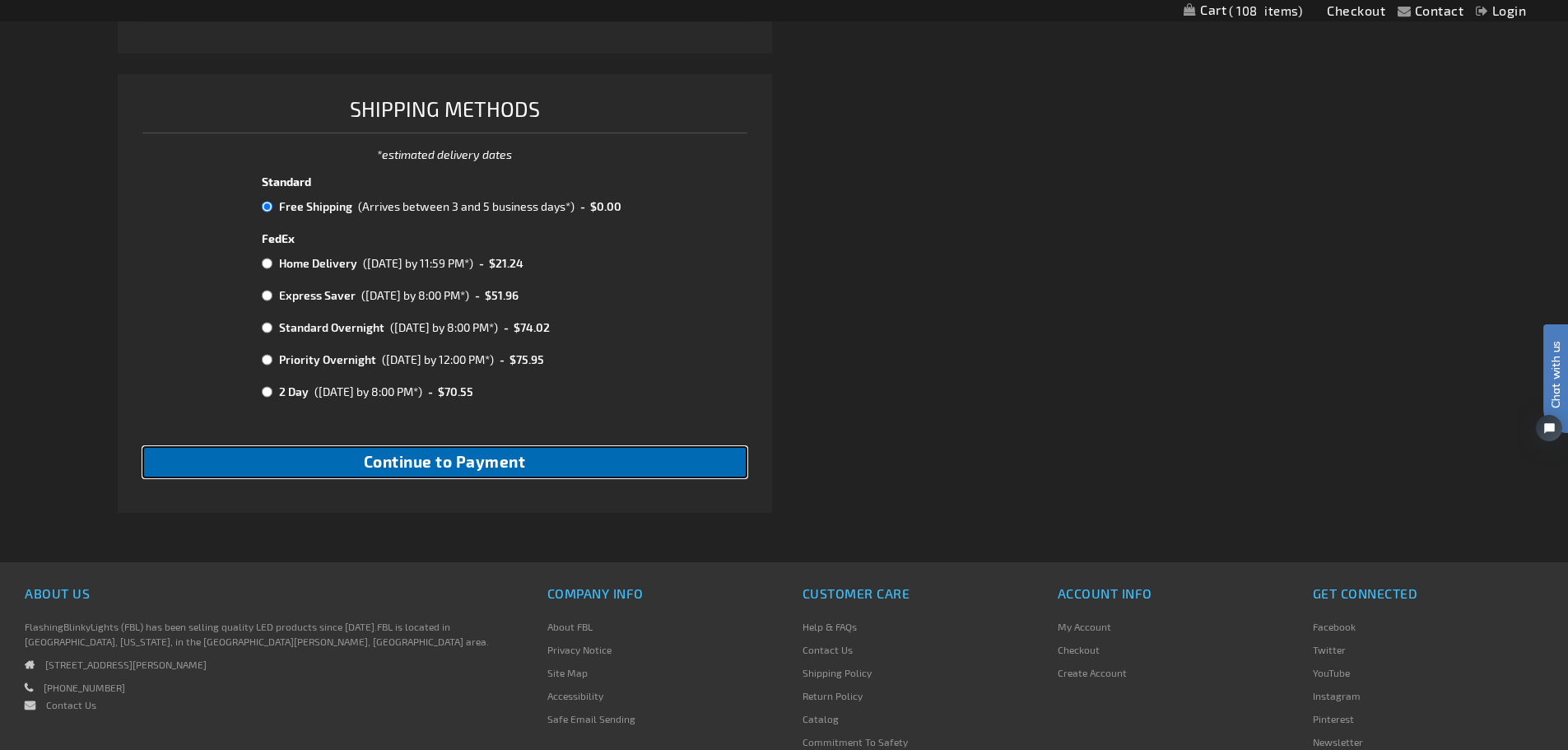
click at [503, 459] on span "Continue to Payment" at bounding box center [444, 461] width 162 height 19
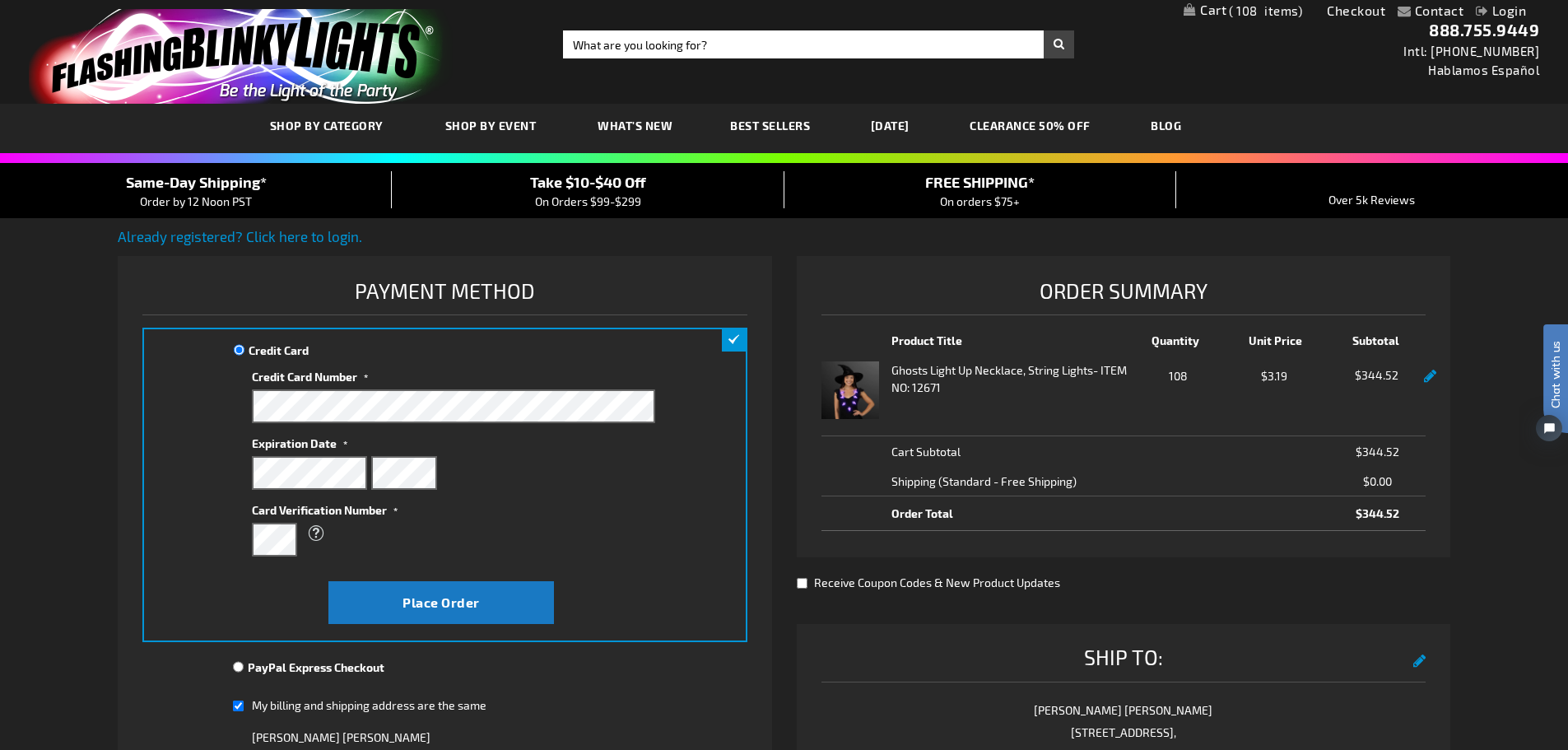
click at [1424, 379] on link at bounding box center [1430, 376] width 12 height 14
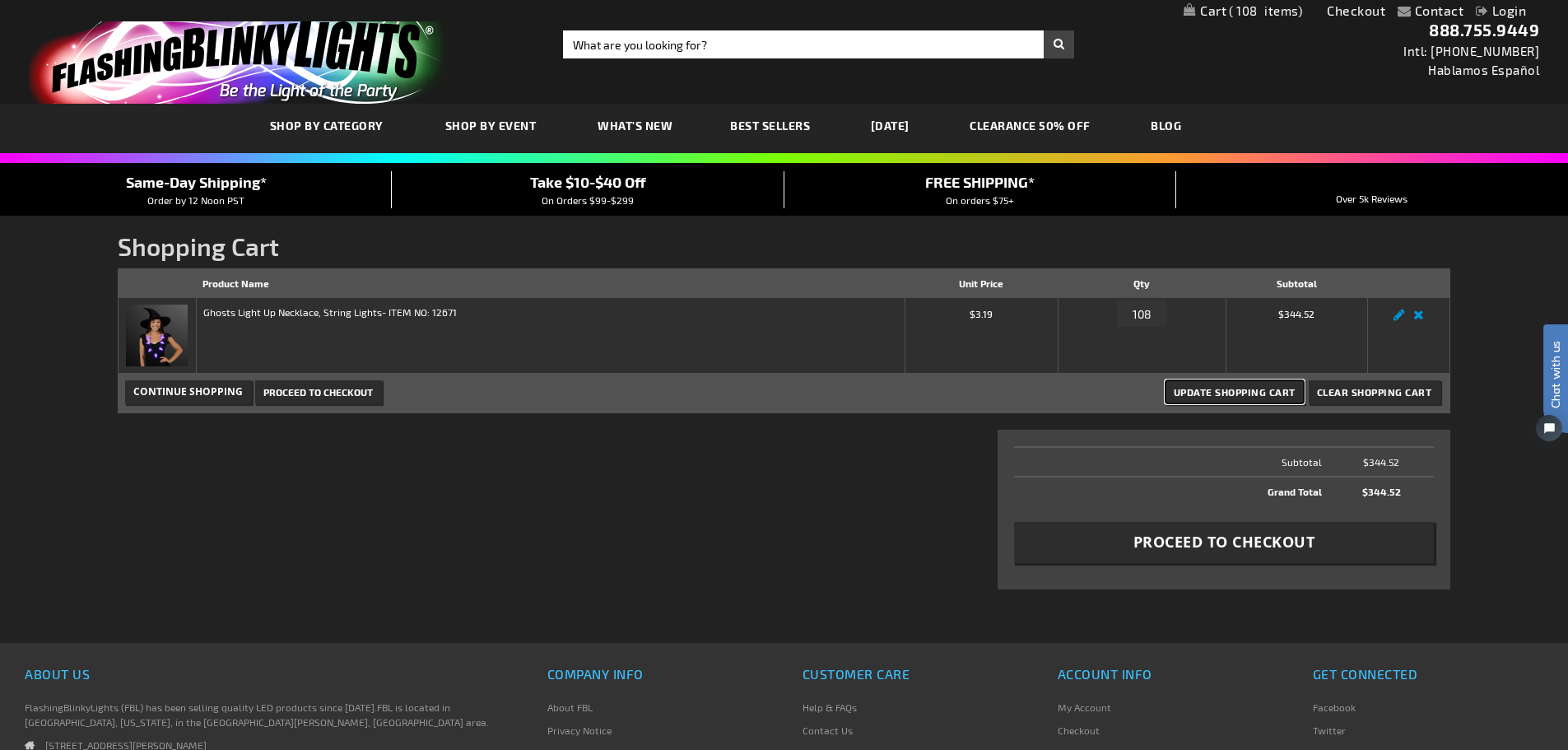
click at [1238, 393] on span "Update Shopping Cart" at bounding box center [1234, 392] width 122 height 12
click at [1137, 311] on input "108" at bounding box center [1141, 313] width 49 height 26
click at [1148, 311] on input "108" at bounding box center [1141, 313] width 49 height 26
type input "120"
click at [1223, 388] on span "Update Shopping Cart" at bounding box center [1234, 392] width 122 height 12
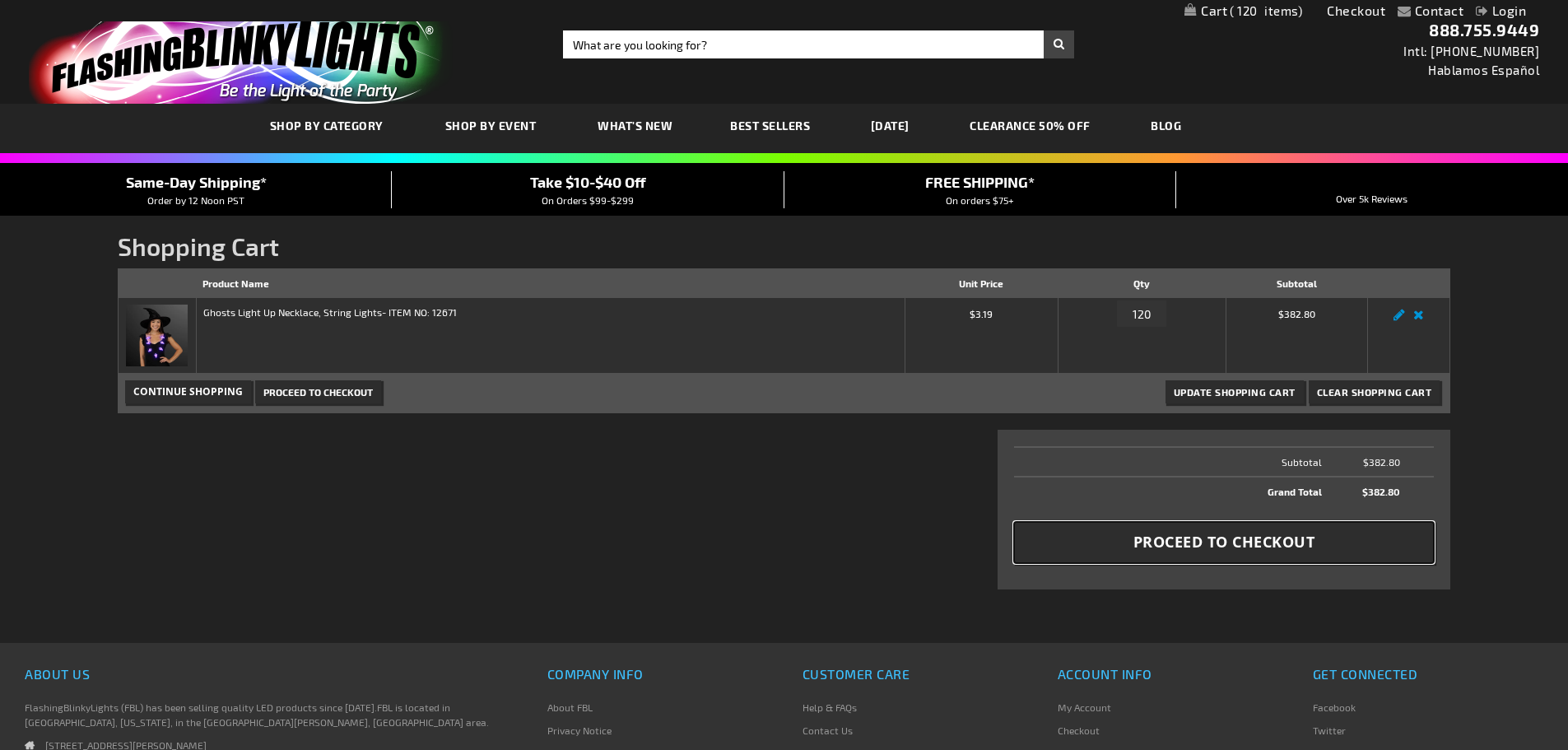
click at [1266, 543] on span "Proceed to Checkout" at bounding box center [1225, 541] width 182 height 20
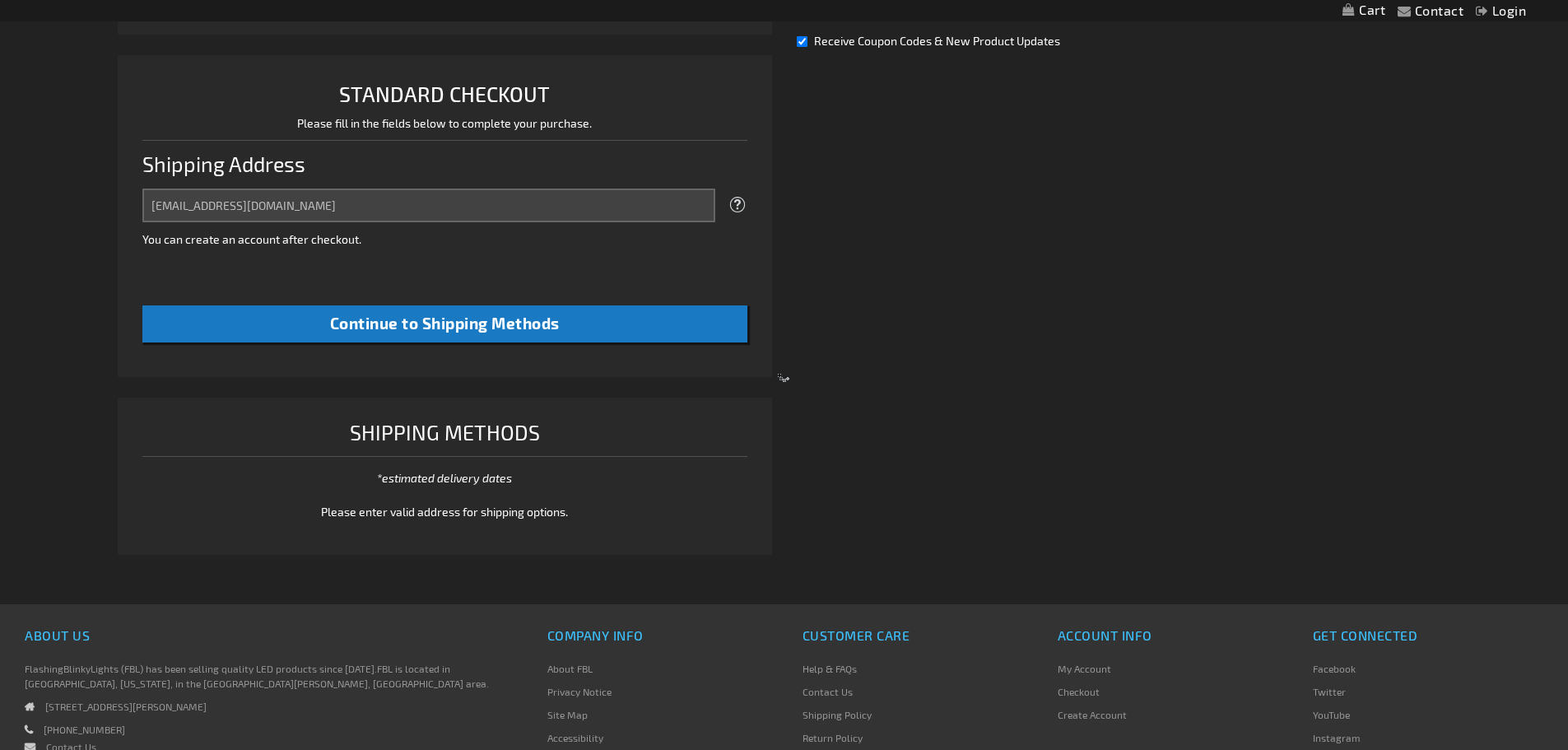
scroll to position [424, 0]
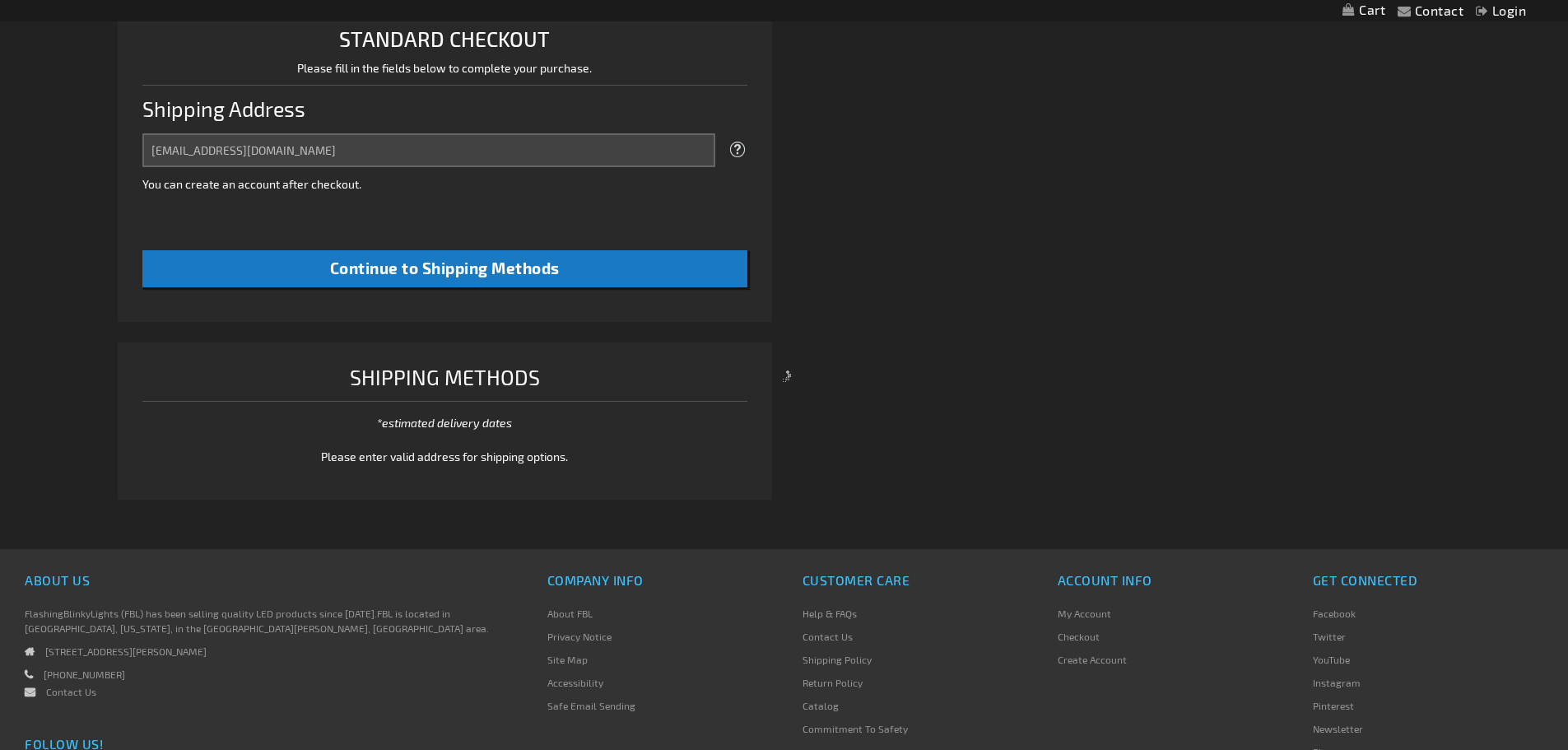
select select "US"
select select "64"
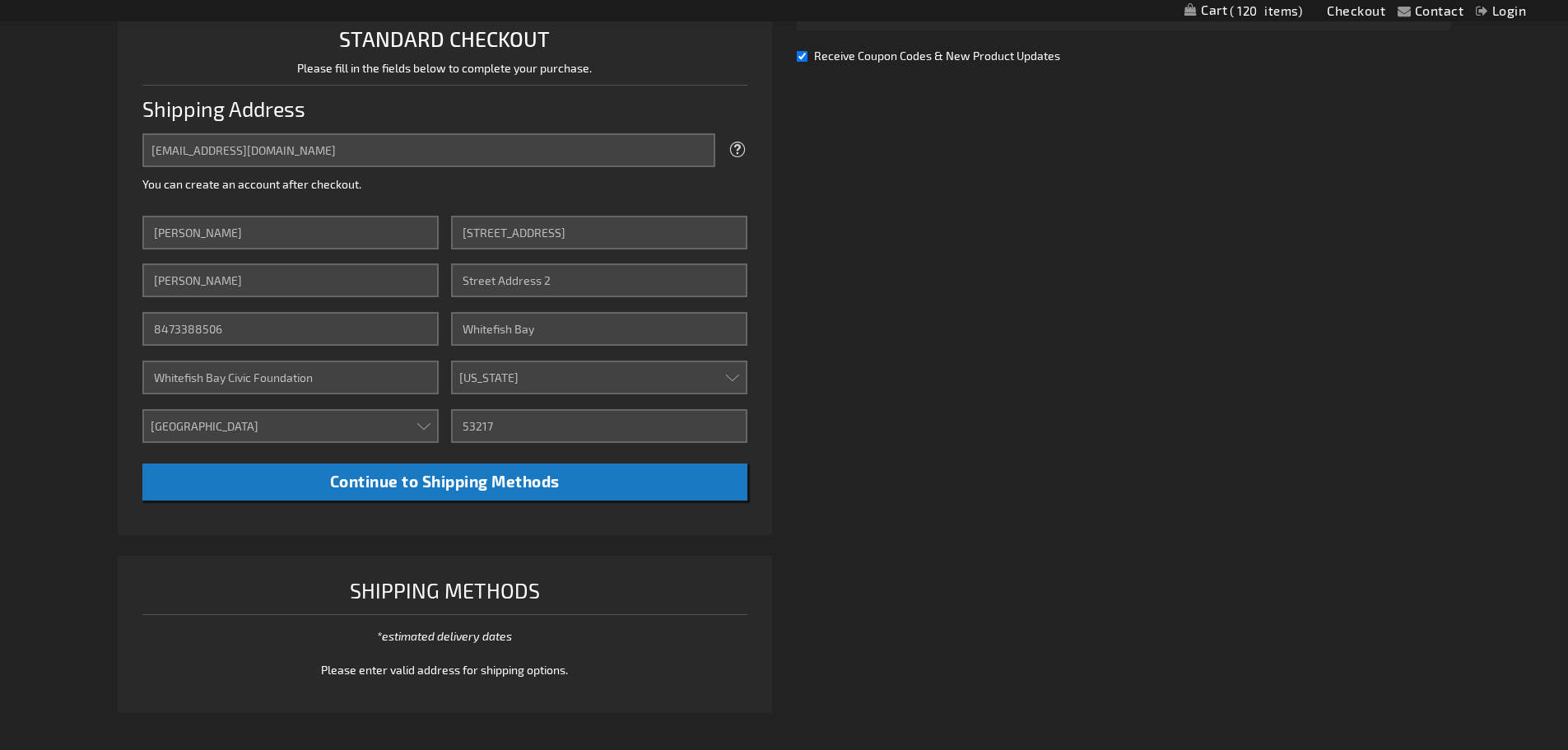
scroll to position [0, 0]
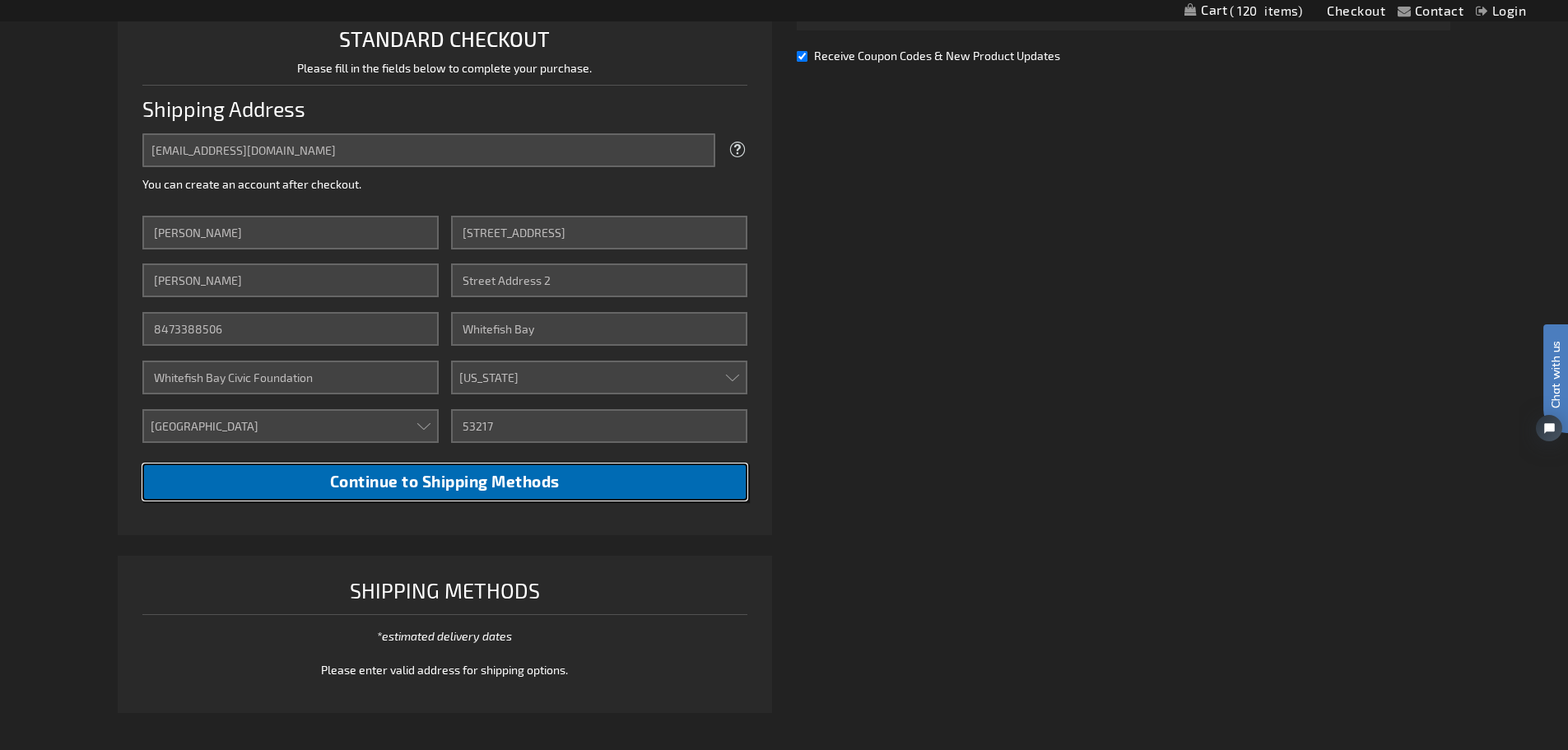
click at [515, 481] on span "Continue to Shipping Methods" at bounding box center [444, 481] width 229 height 19
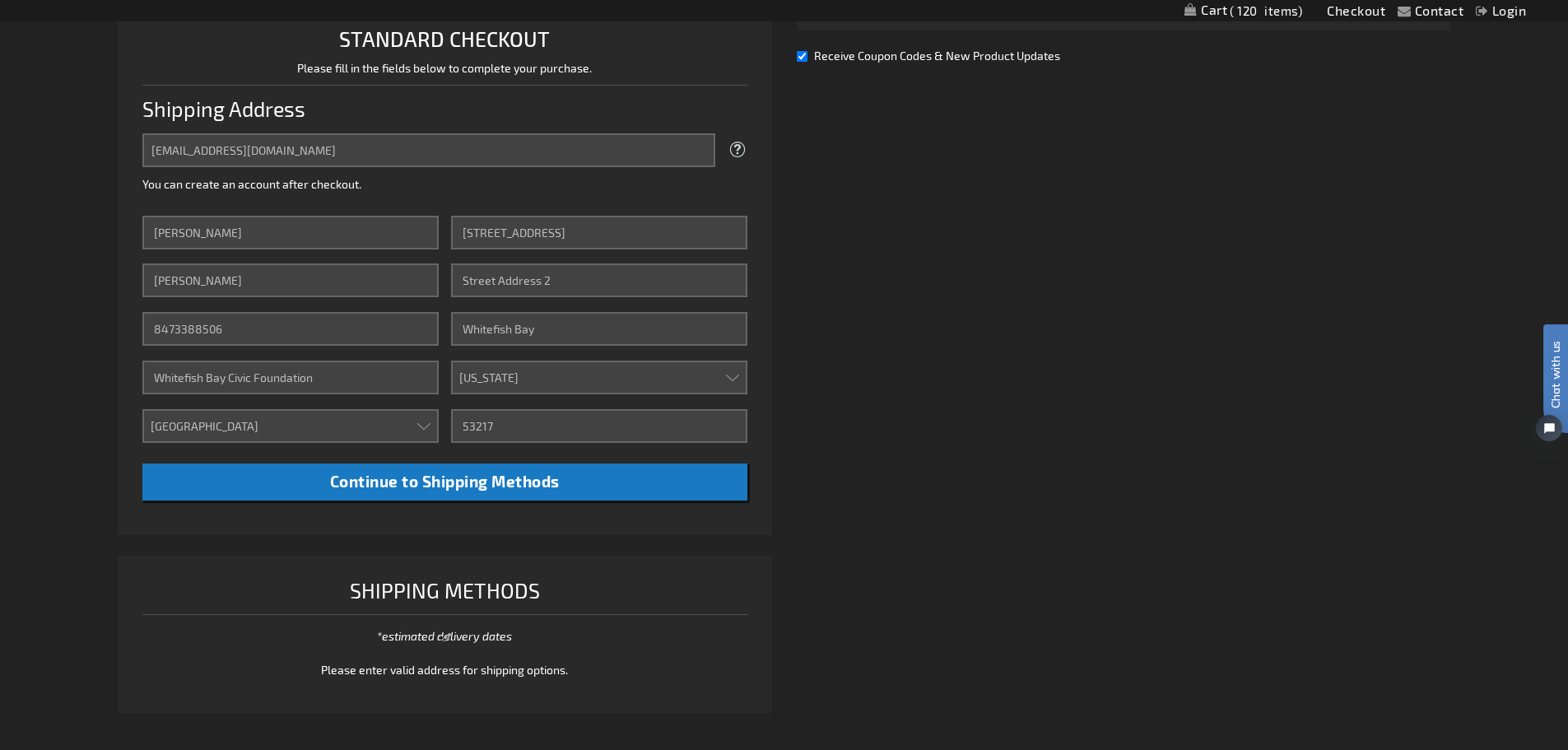
click at [803, 57] on input "Receive Coupon Codes & New Product Updates" at bounding box center [802, 56] width 11 height 11
checkbox input "false"
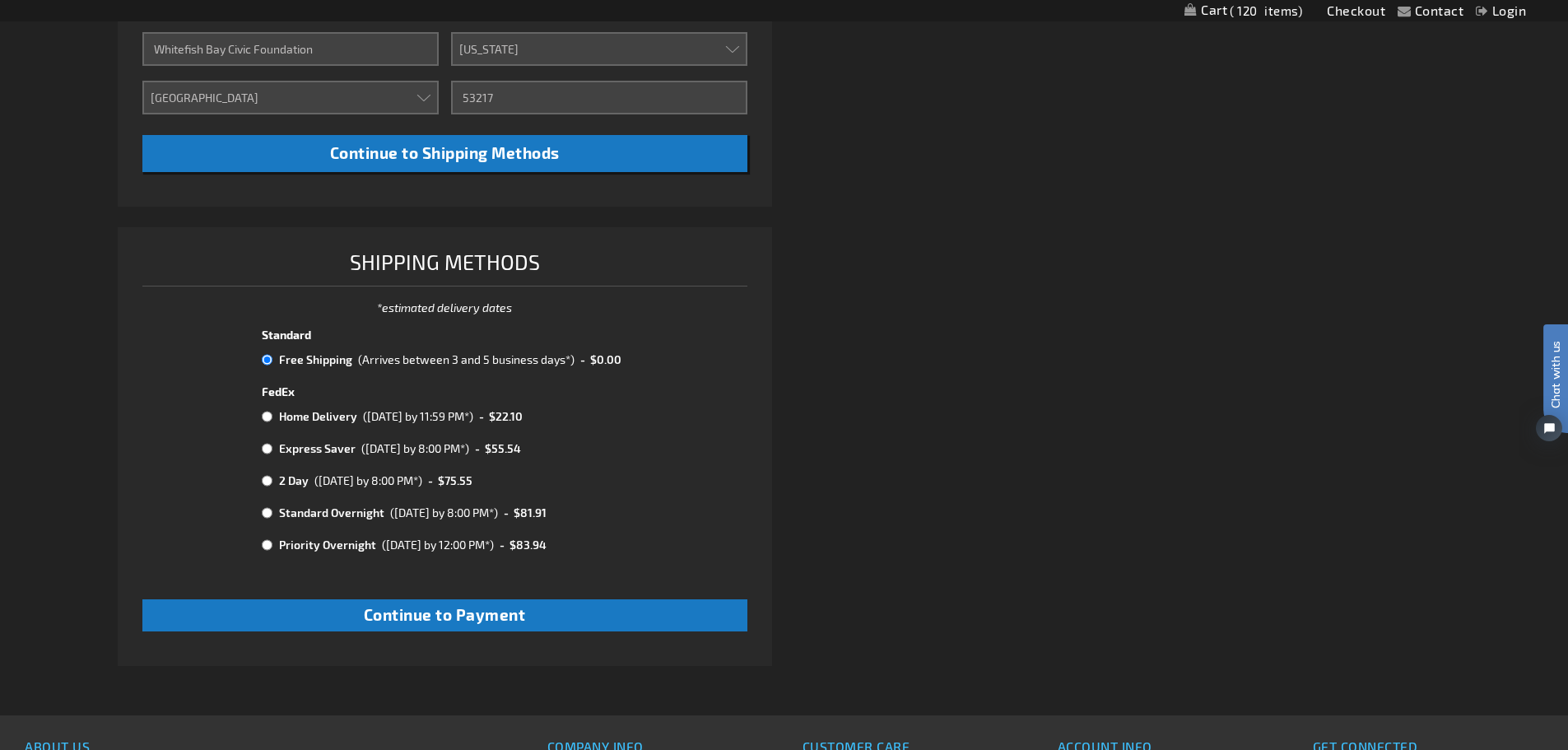
scroll to position [753, 0]
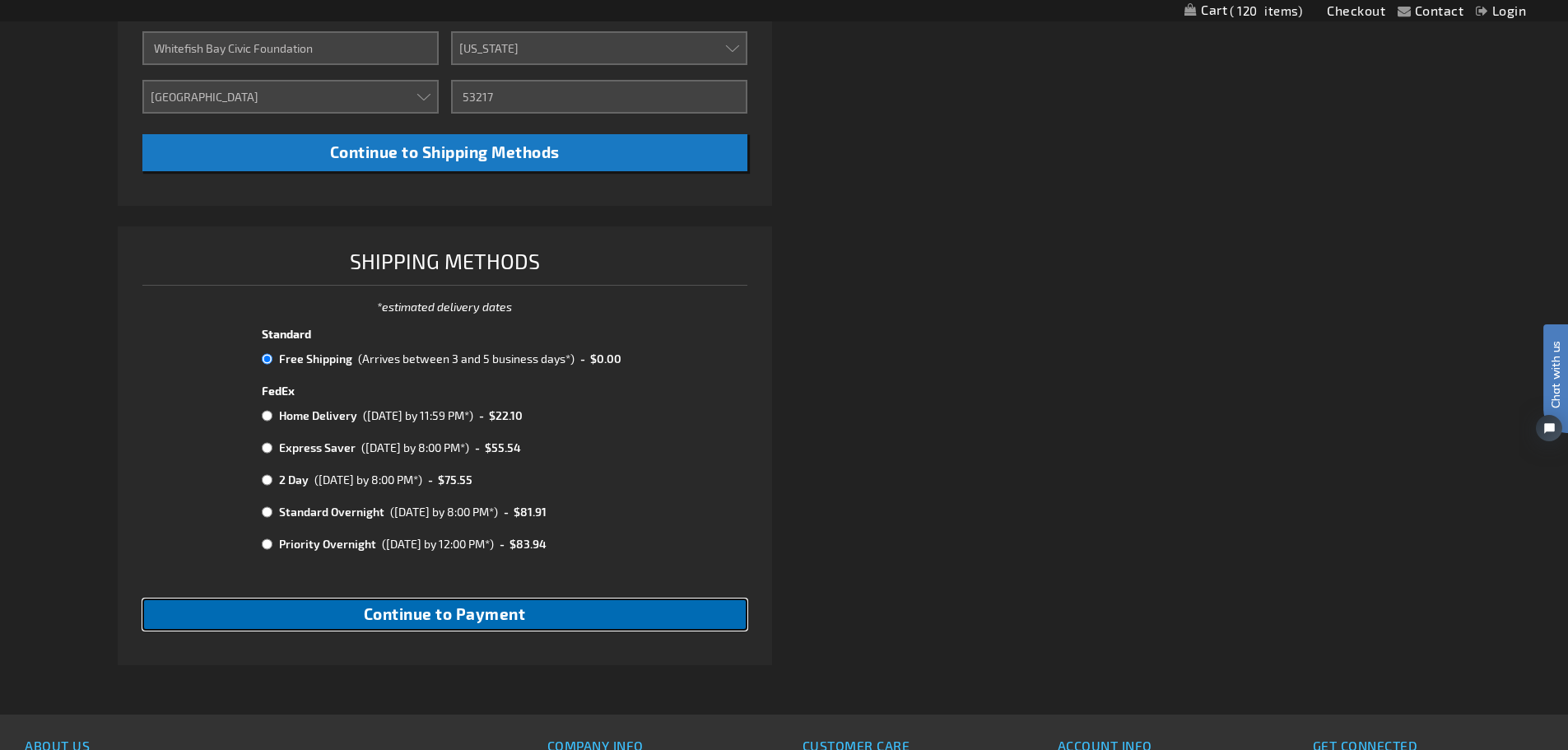
click at [496, 619] on span "Continue to Payment" at bounding box center [444, 614] width 162 height 19
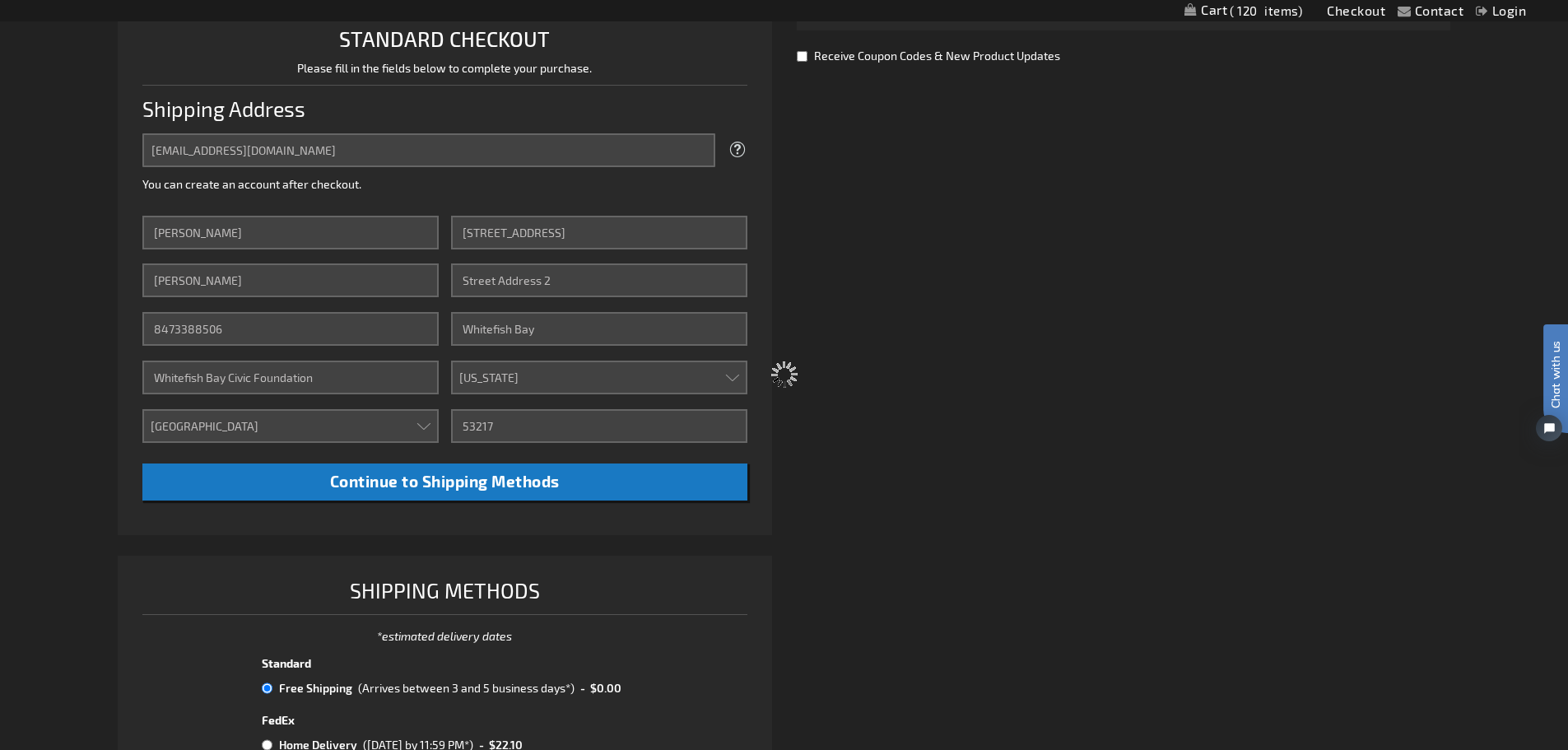
scroll to position [259, 0]
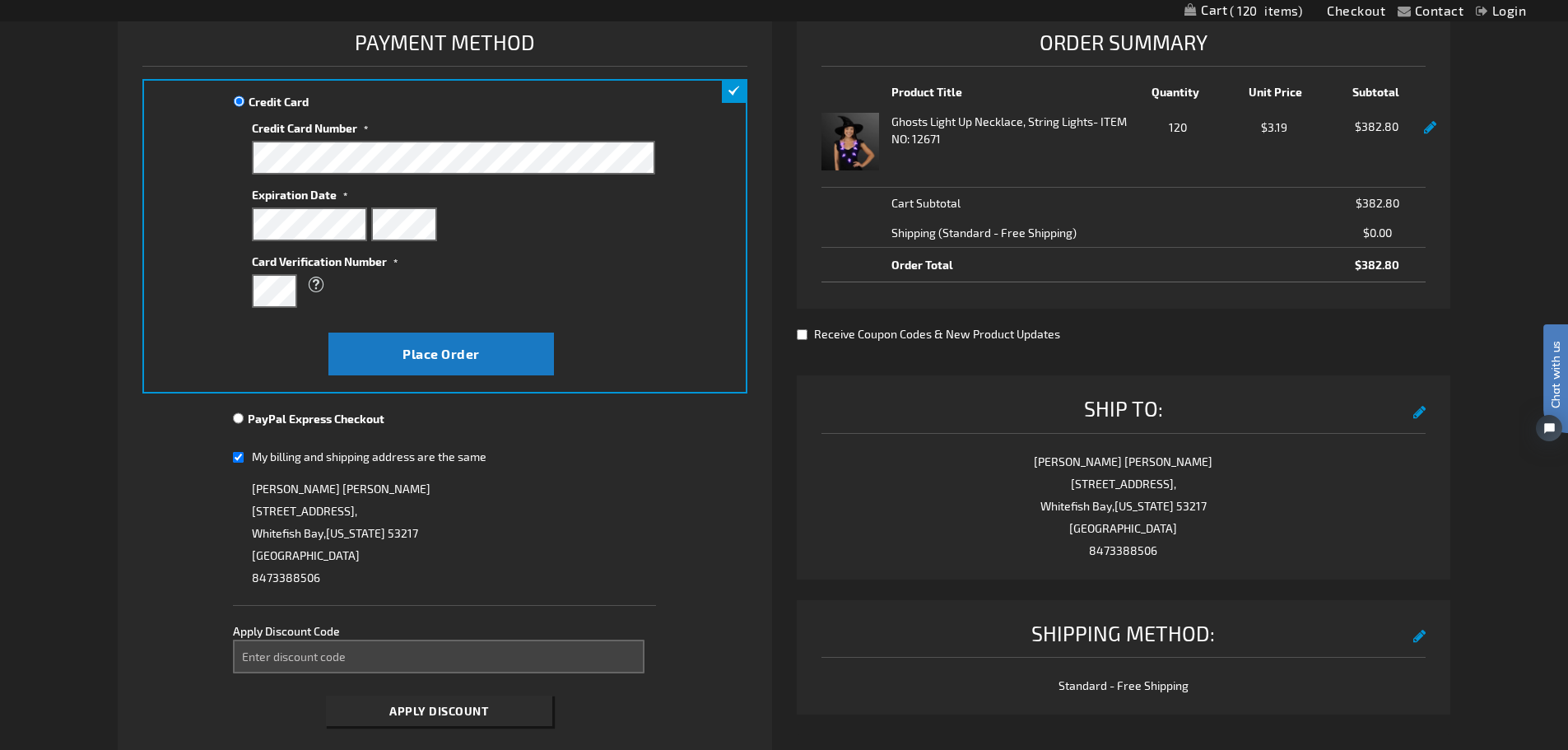
scroll to position [411, 0]
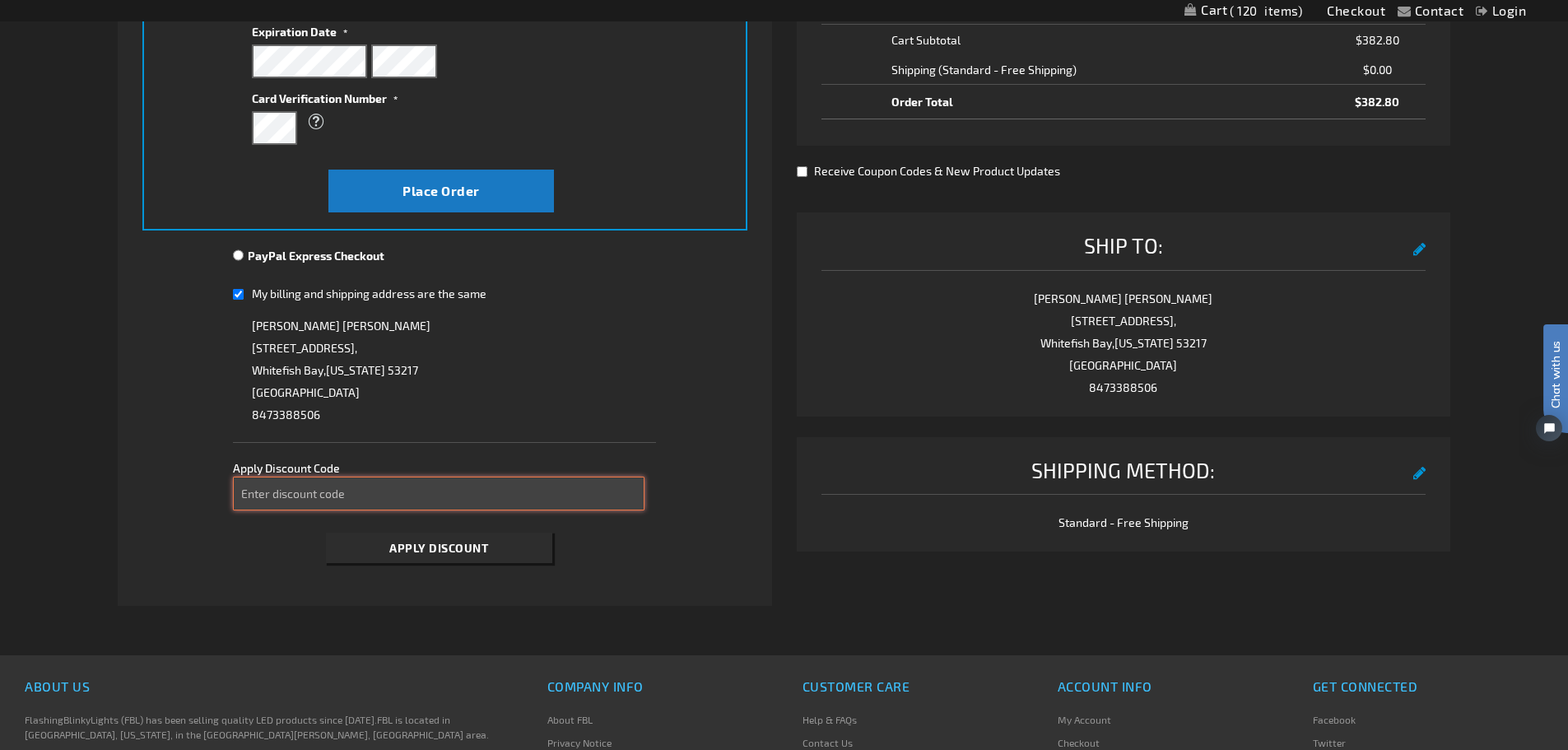
click at [381, 494] on input "Enter discount code" at bounding box center [438, 493] width 411 height 34
paste input "TAKE40"
type input "TAKE40"
click at [422, 545] on span "Apply Discount" at bounding box center [438, 548] width 99 height 14
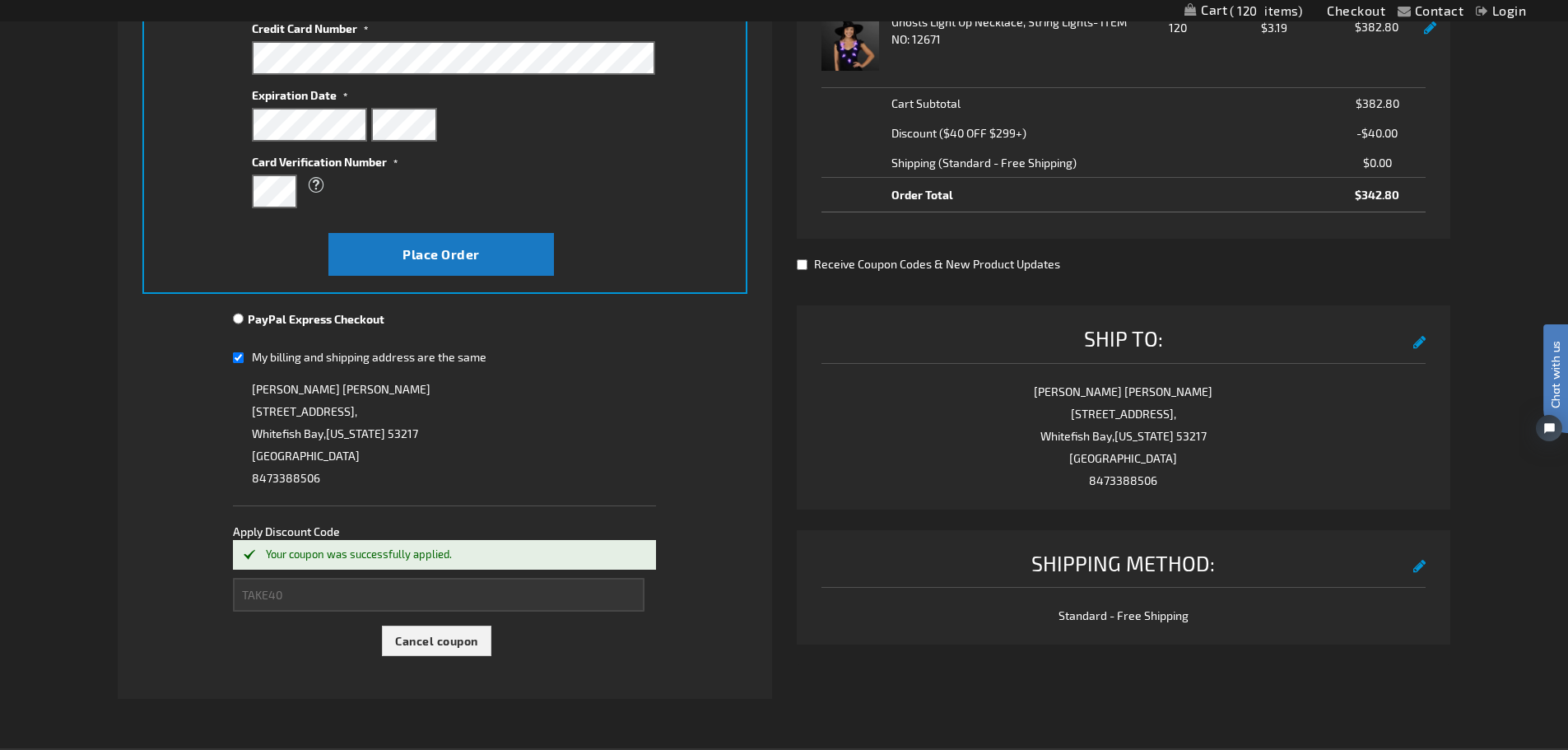
scroll to position [165, 0]
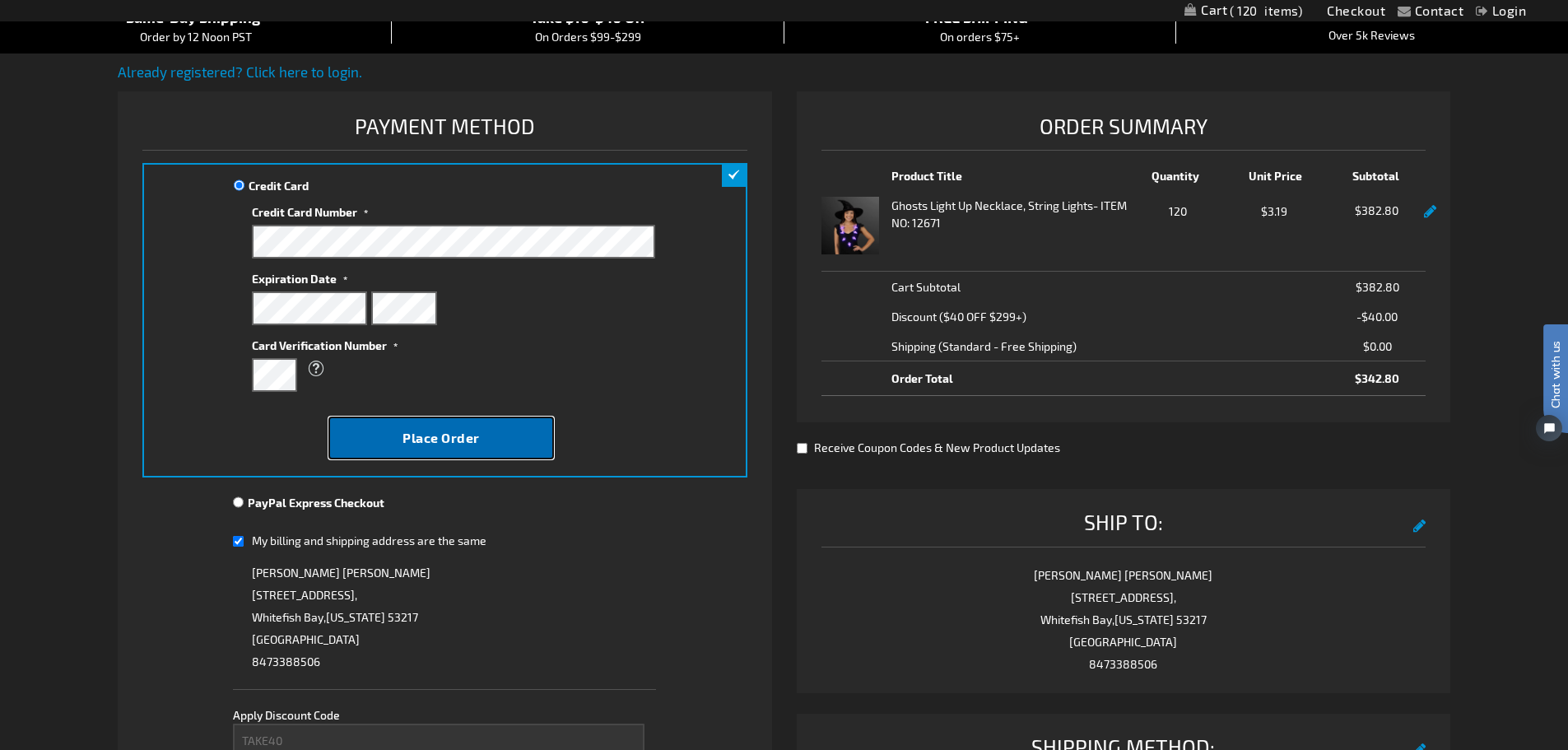
click at [405, 442] on span "Place Order" at bounding box center [441, 437] width 78 height 15
